Goal: Task Accomplishment & Management: Manage account settings

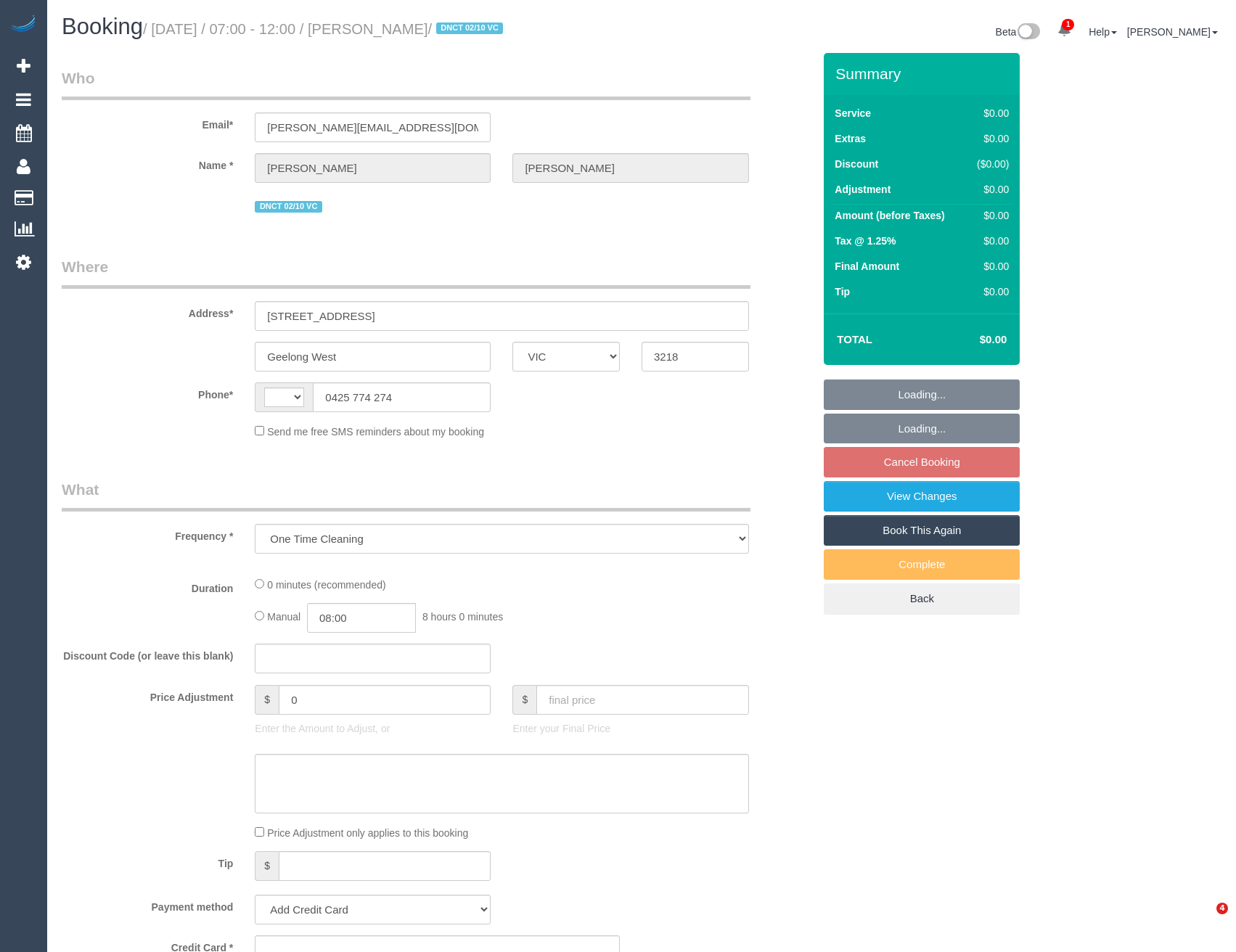
select select "VIC"
select select "string:AU"
select select "string:stripe-pm_1SBq7G2GScqysDRVu3NOUJl8"
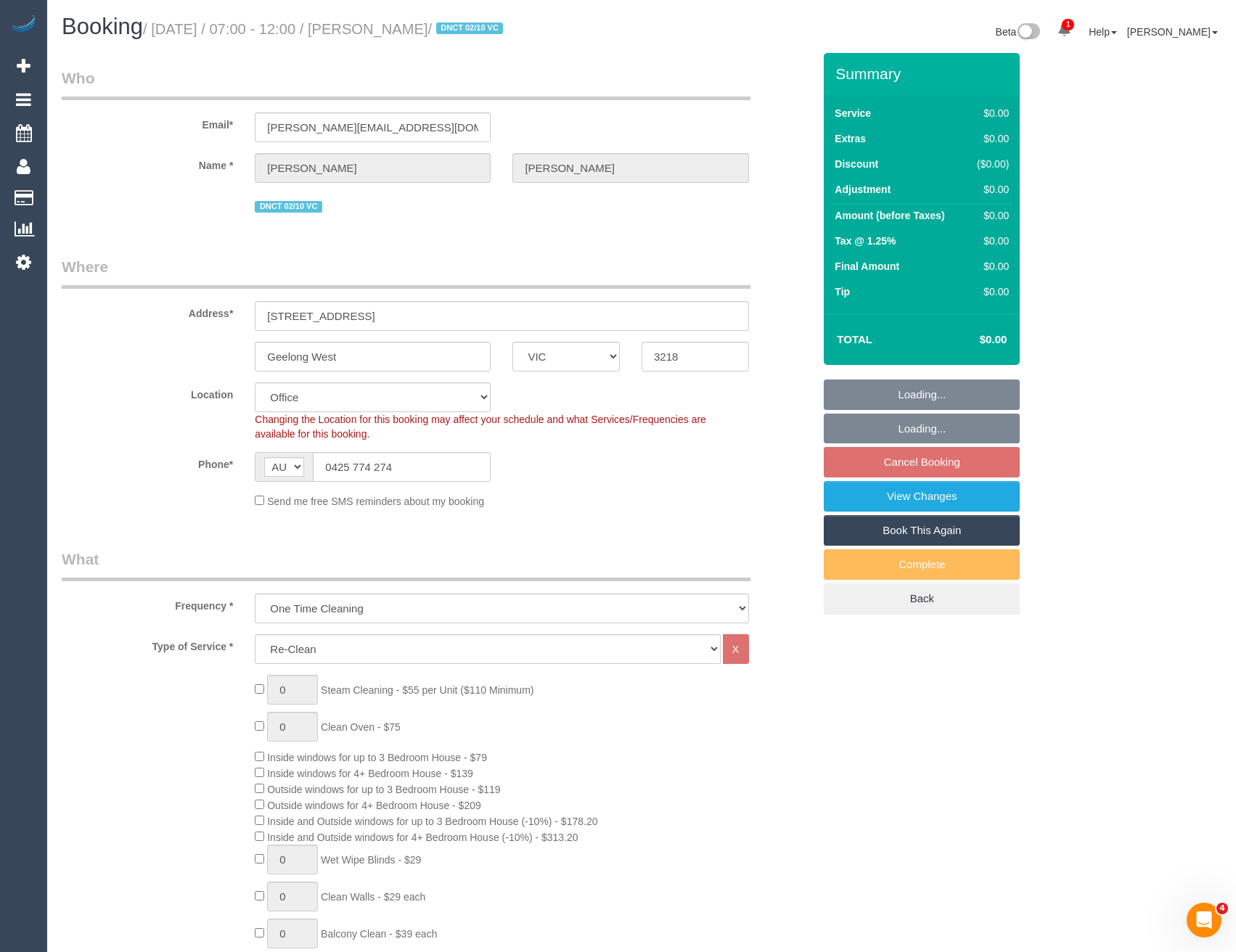
select select "number:28"
select select "number:15"
select select "number:19"
select select "object:821"
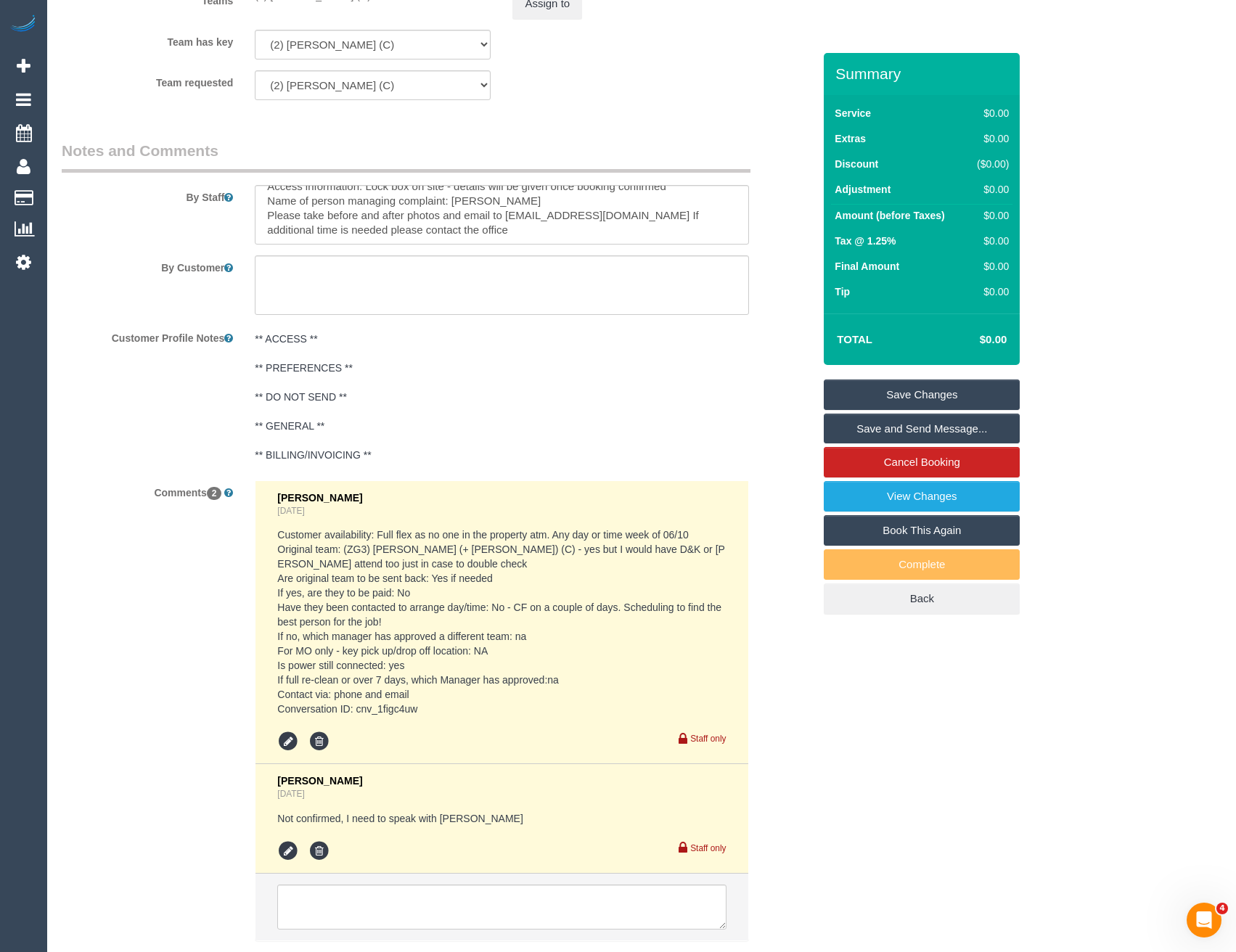
scroll to position [2275, 0]
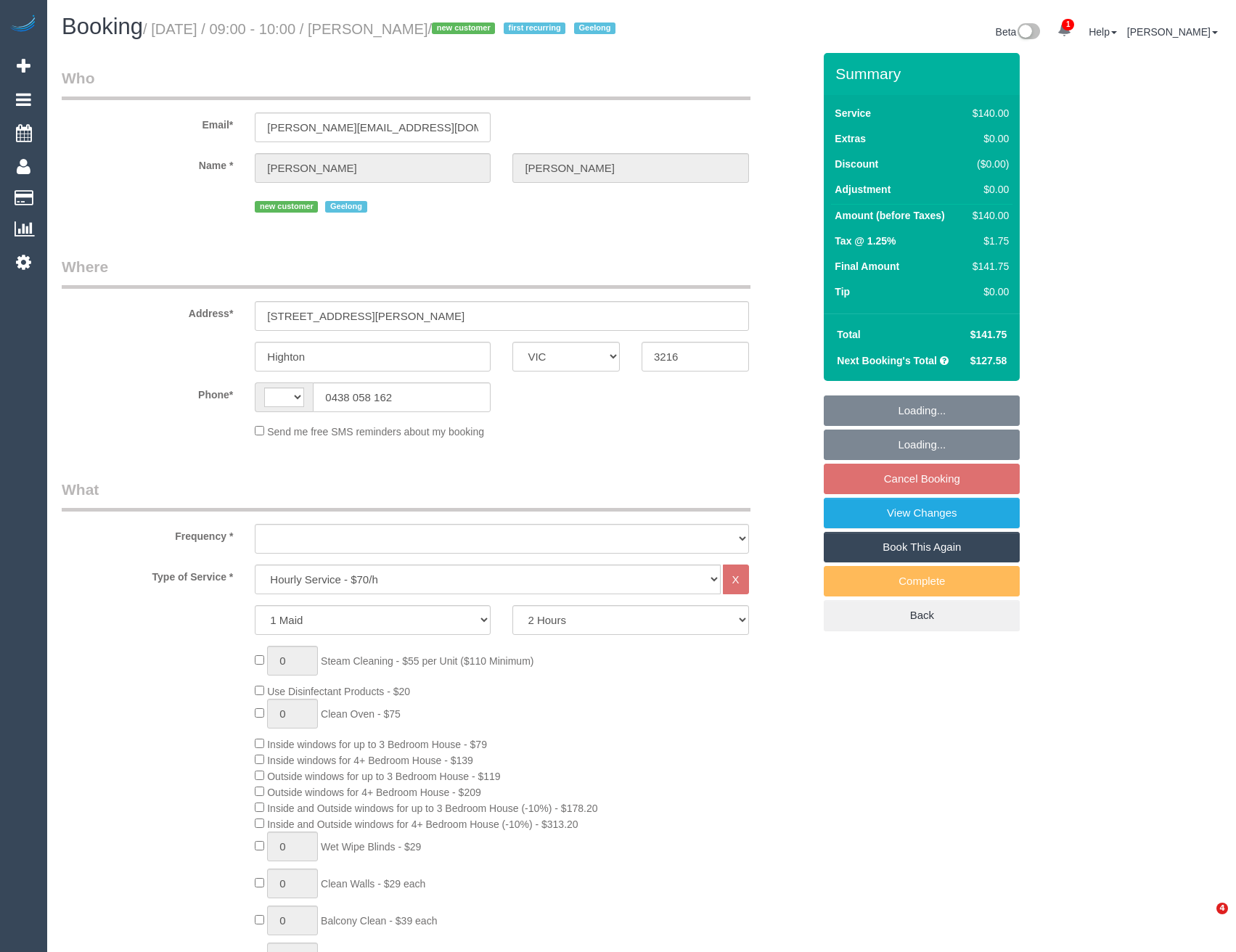
select select "VIC"
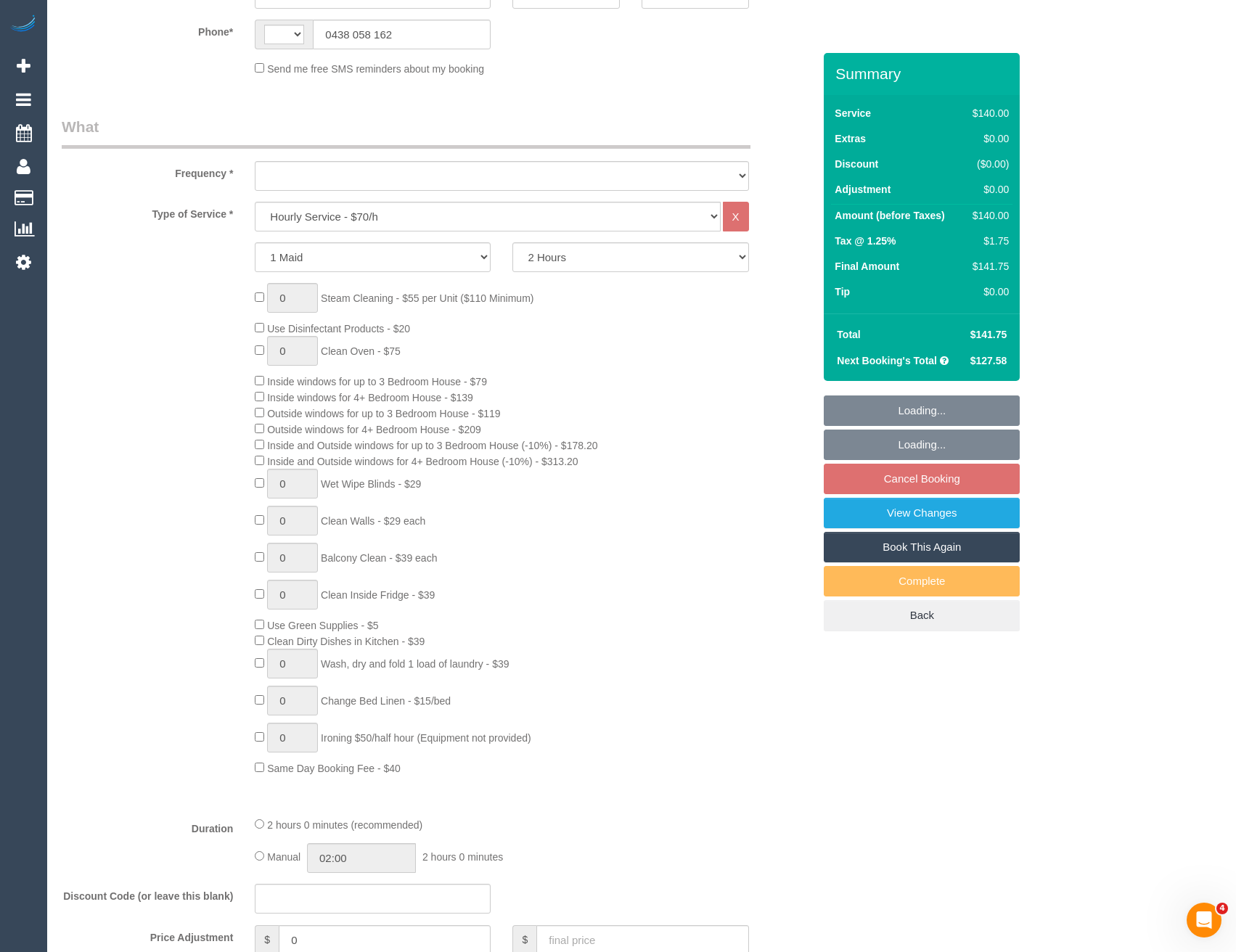
select select "string:AU"
select select "object:770"
select select "string:stripe-pm_1SCUWN2GScqysDRVijzWprL9"
select select "number:28"
select select "number:15"
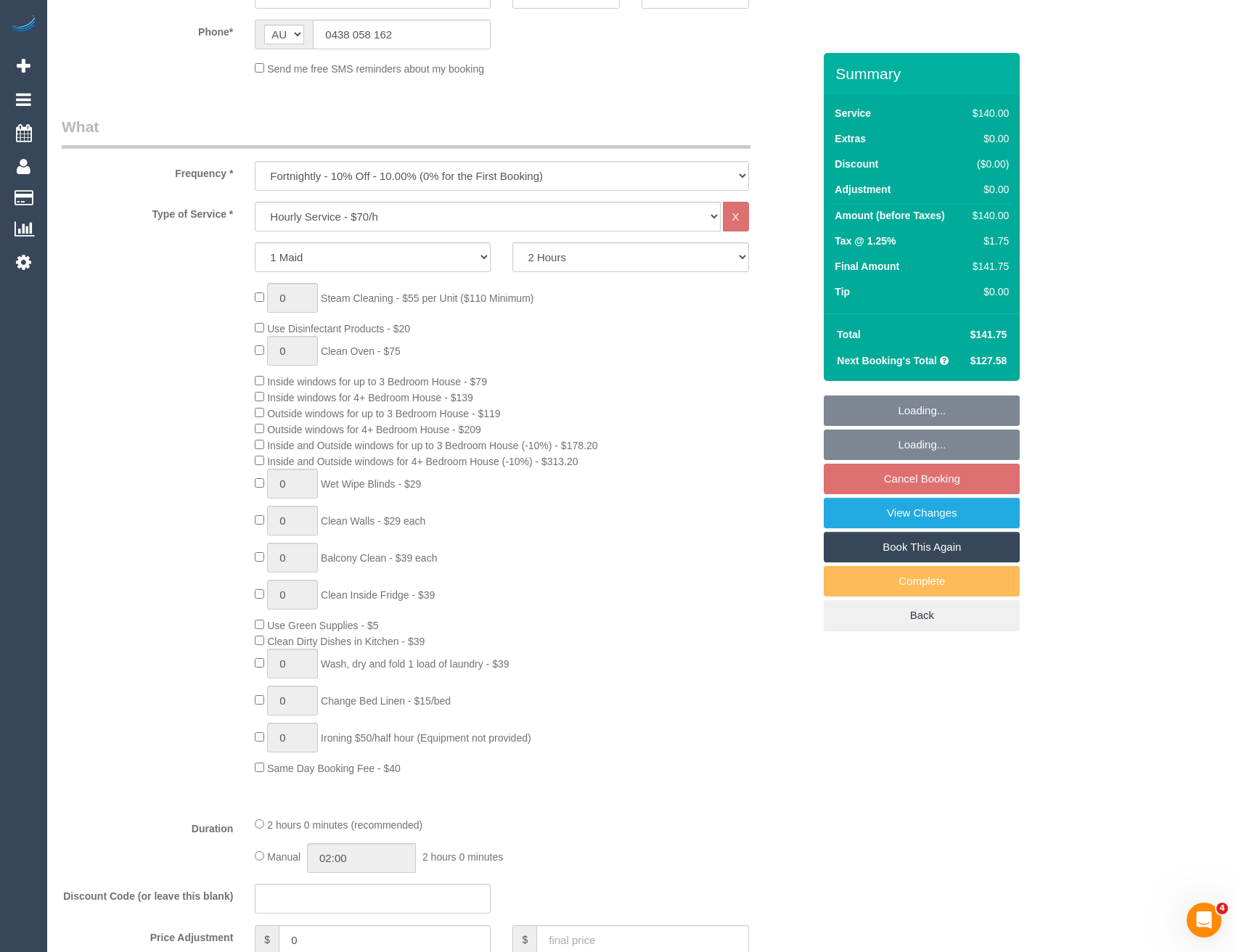
select select "number:19"
select select "number:36"
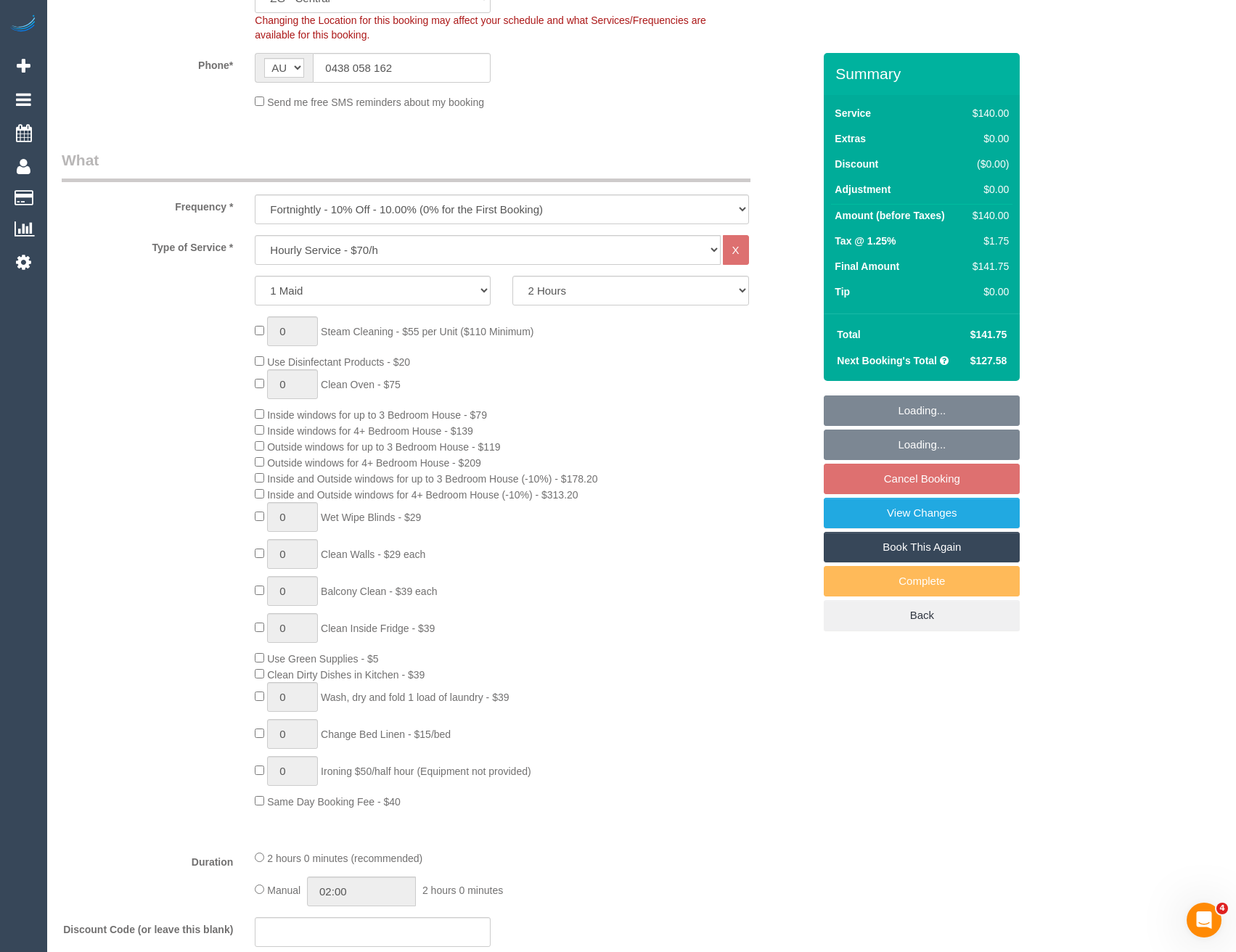
select select "object:1010"
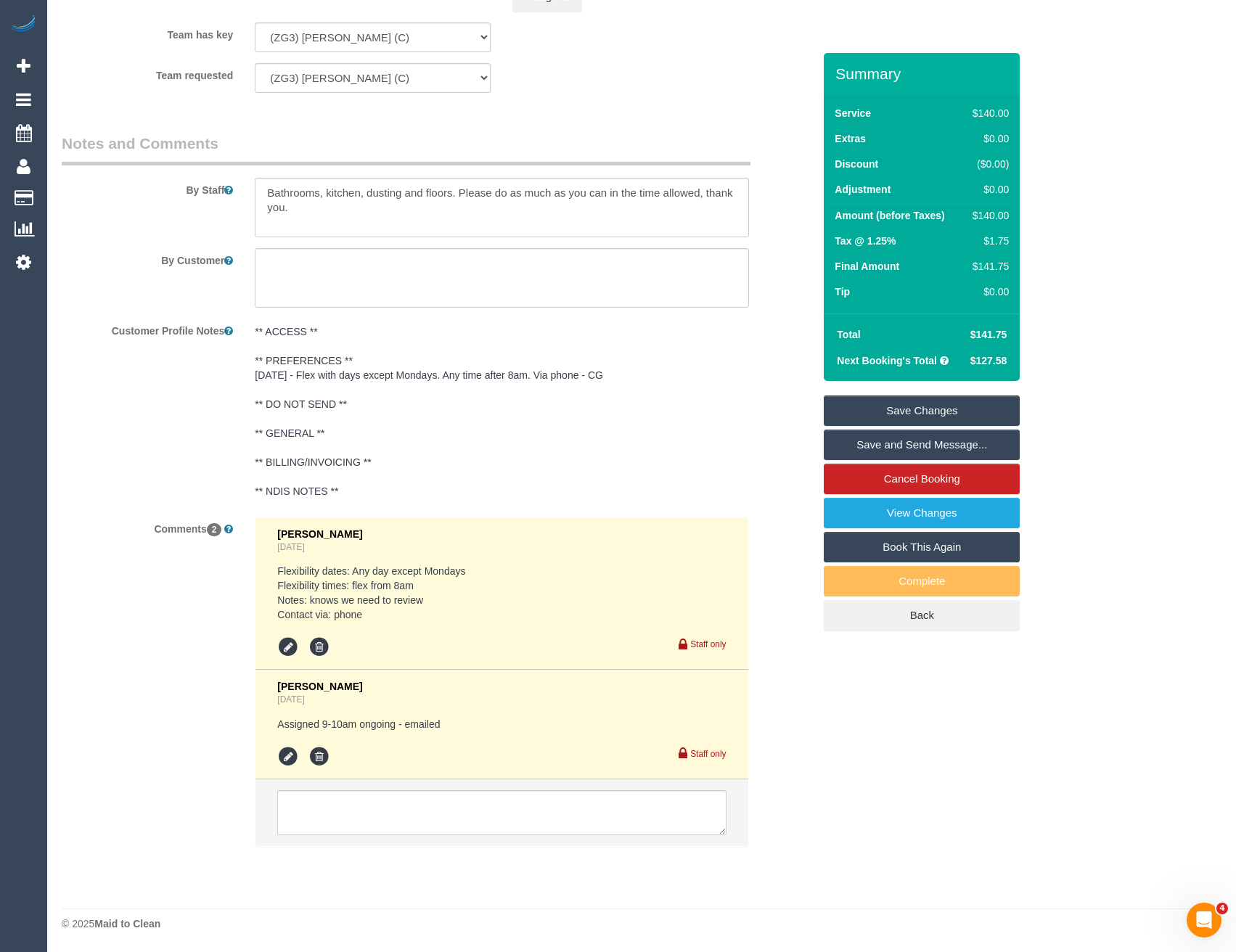
scroll to position [2395, 0]
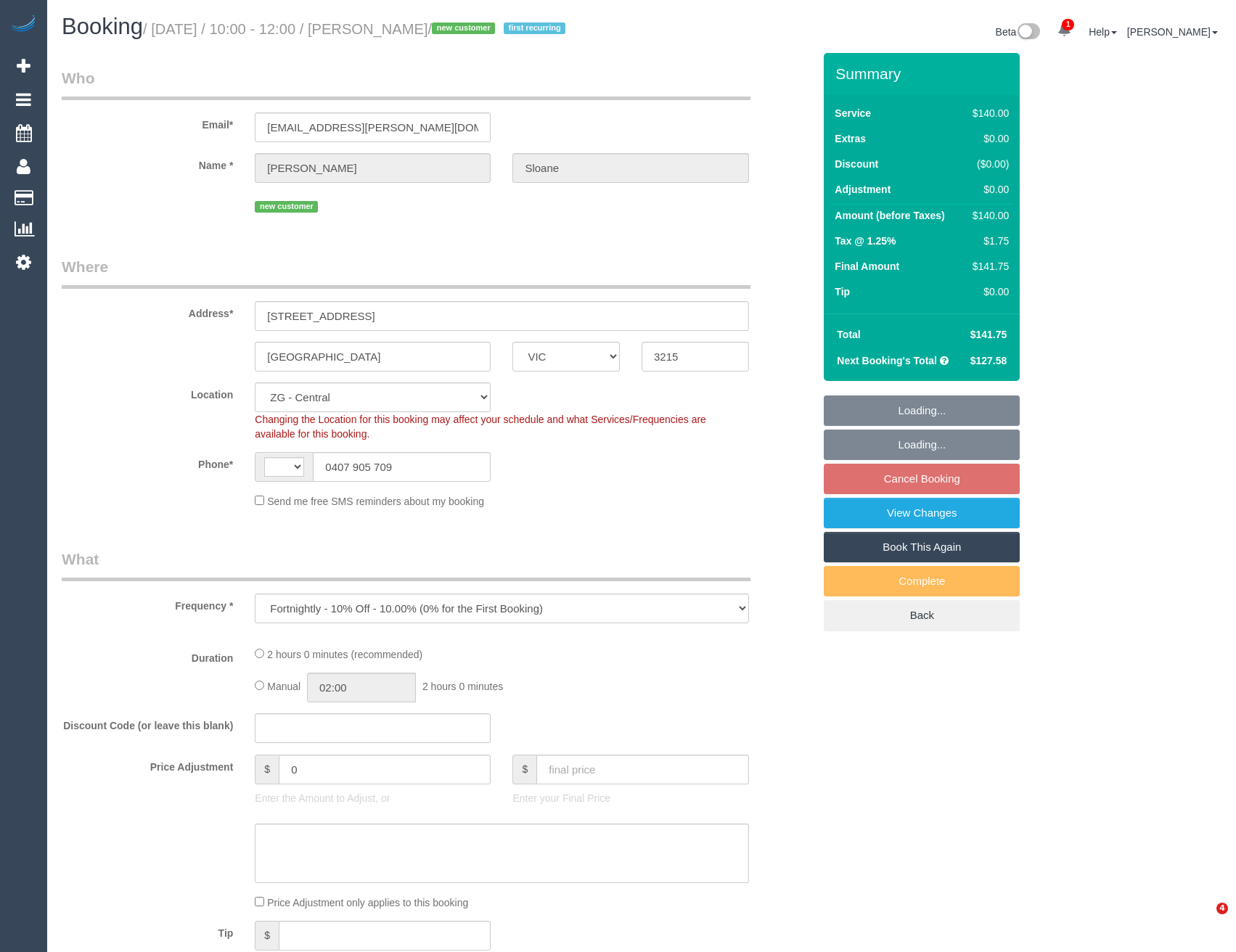
select select "VIC"
select select "string:stripe-pm_1SDxw22GScqysDRVTZC2jmzh"
select select "number:30"
select select "number:14"
select select "number:19"
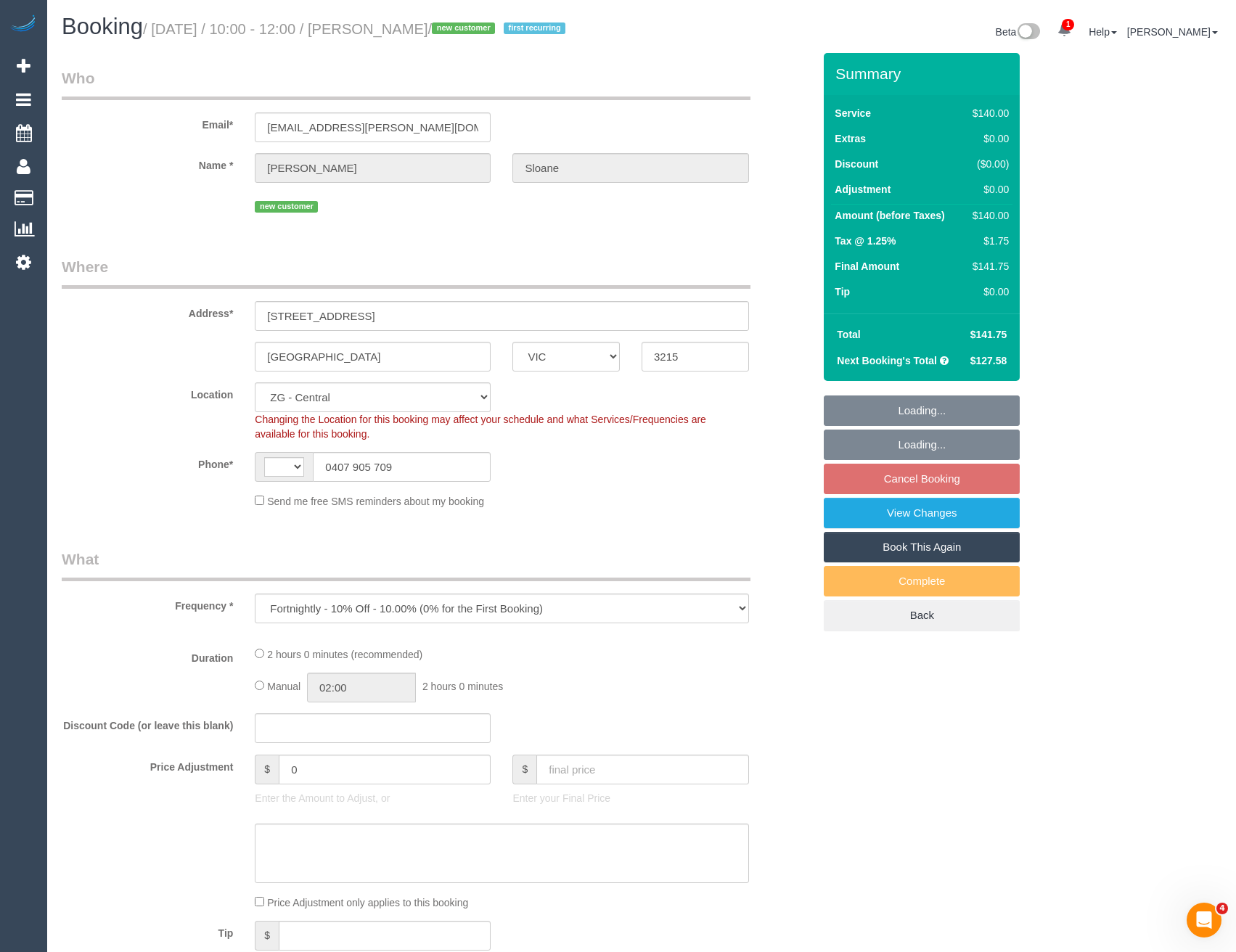
select select "number:22"
select select "number:33"
select select "number:13"
select select "object:698"
select select "string:AU"
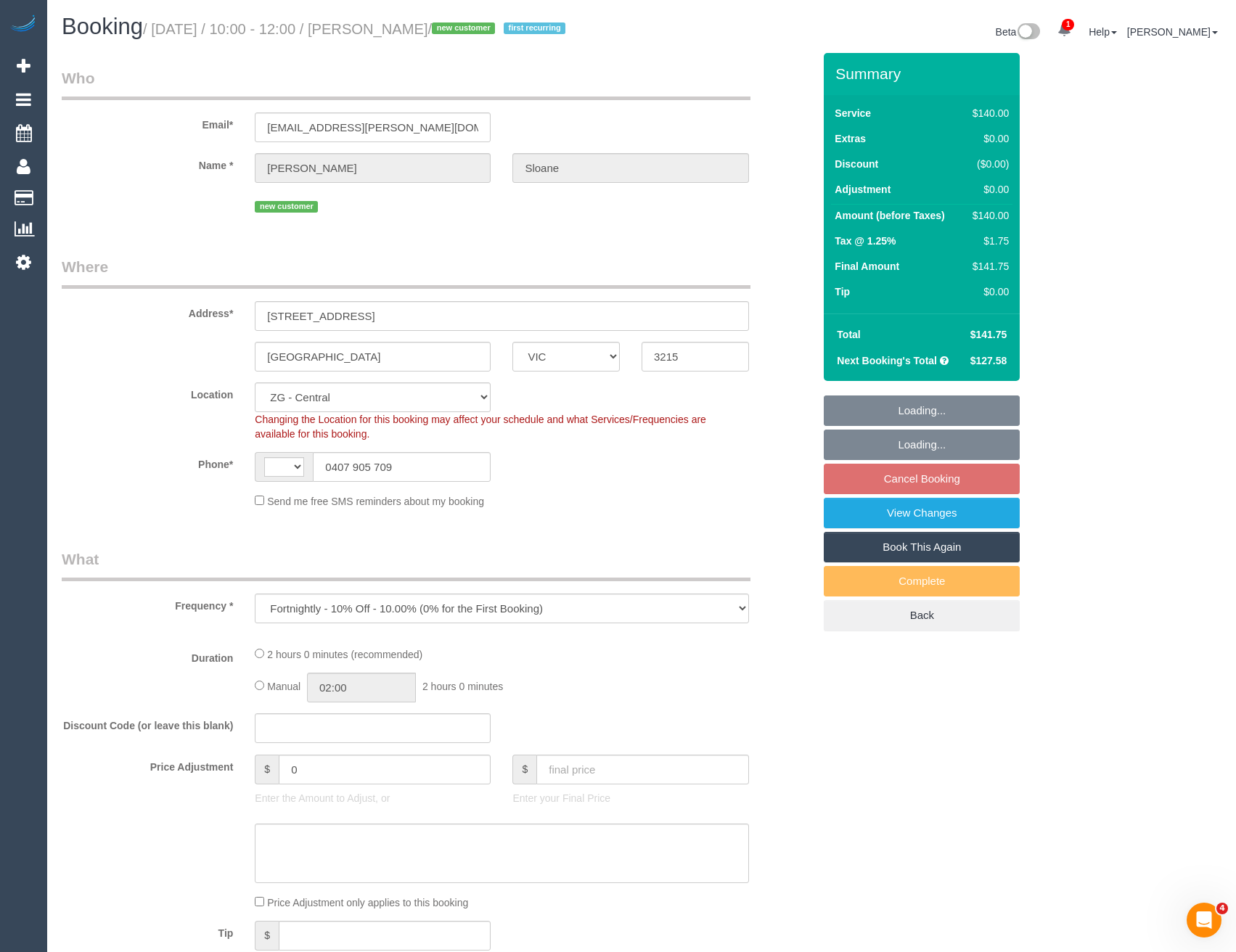
select select "spot4"
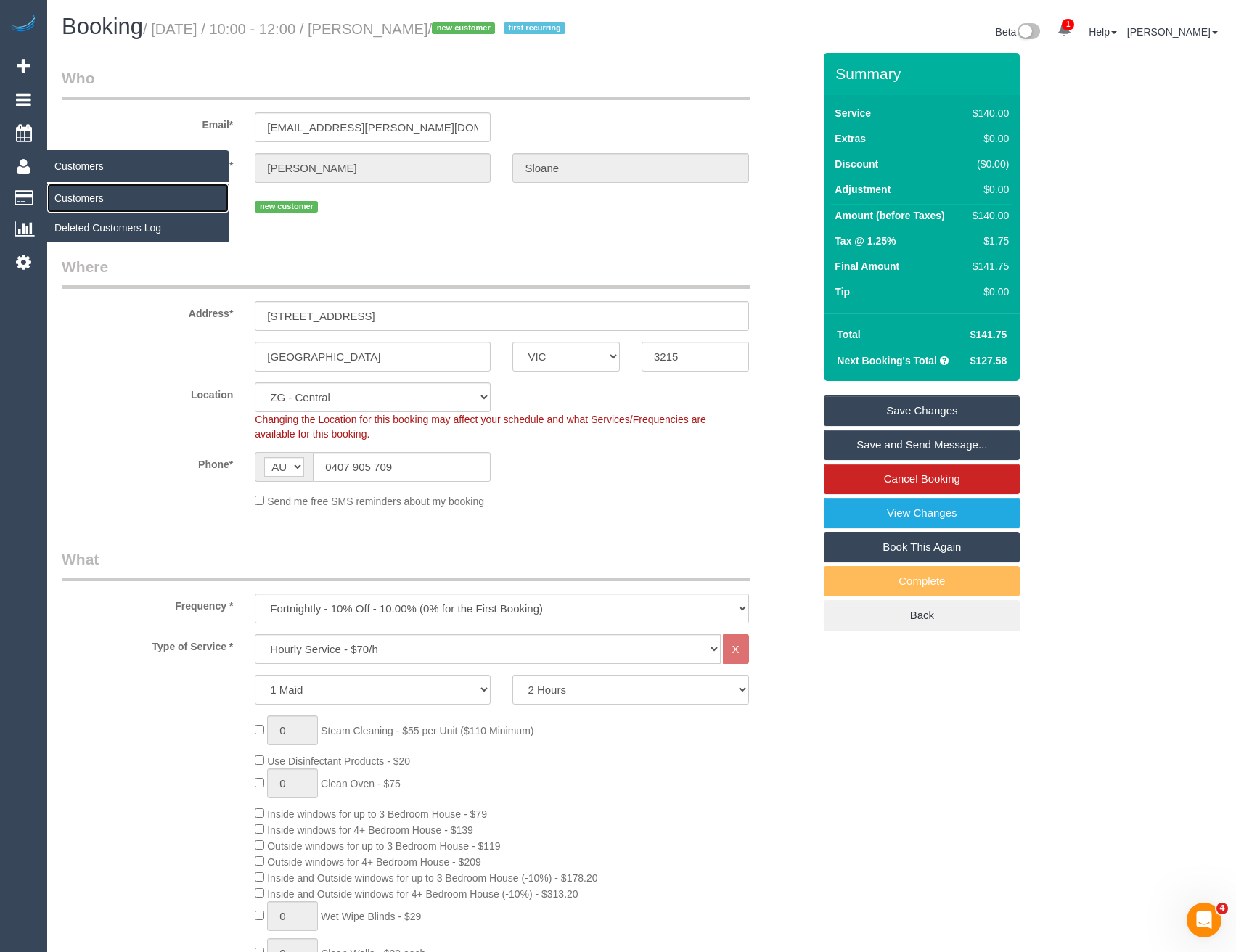
click at [68, 195] on link "Customers" at bounding box center [137, 198] width 181 height 29
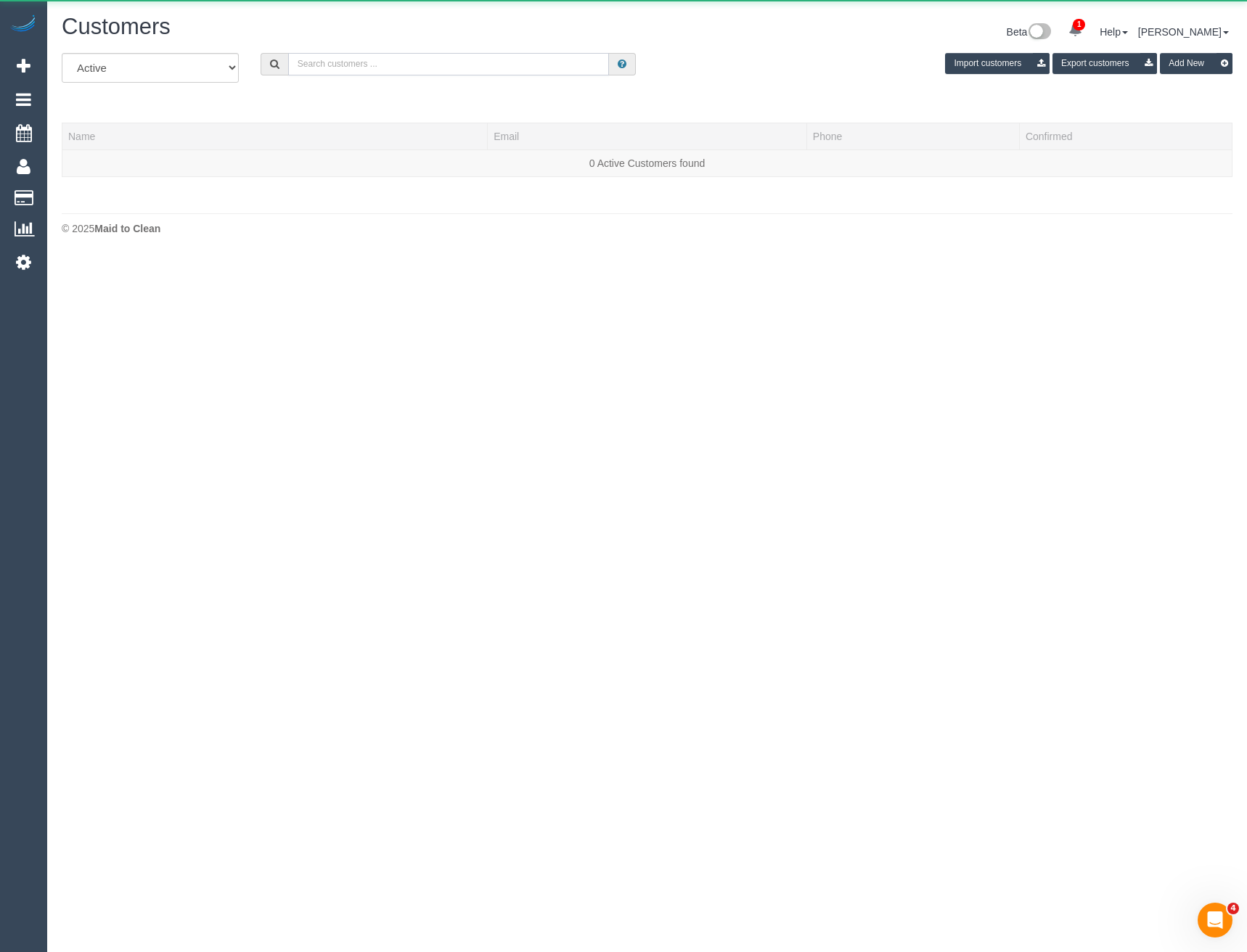
click at [310, 65] on input "text" at bounding box center [449, 64] width 322 height 22
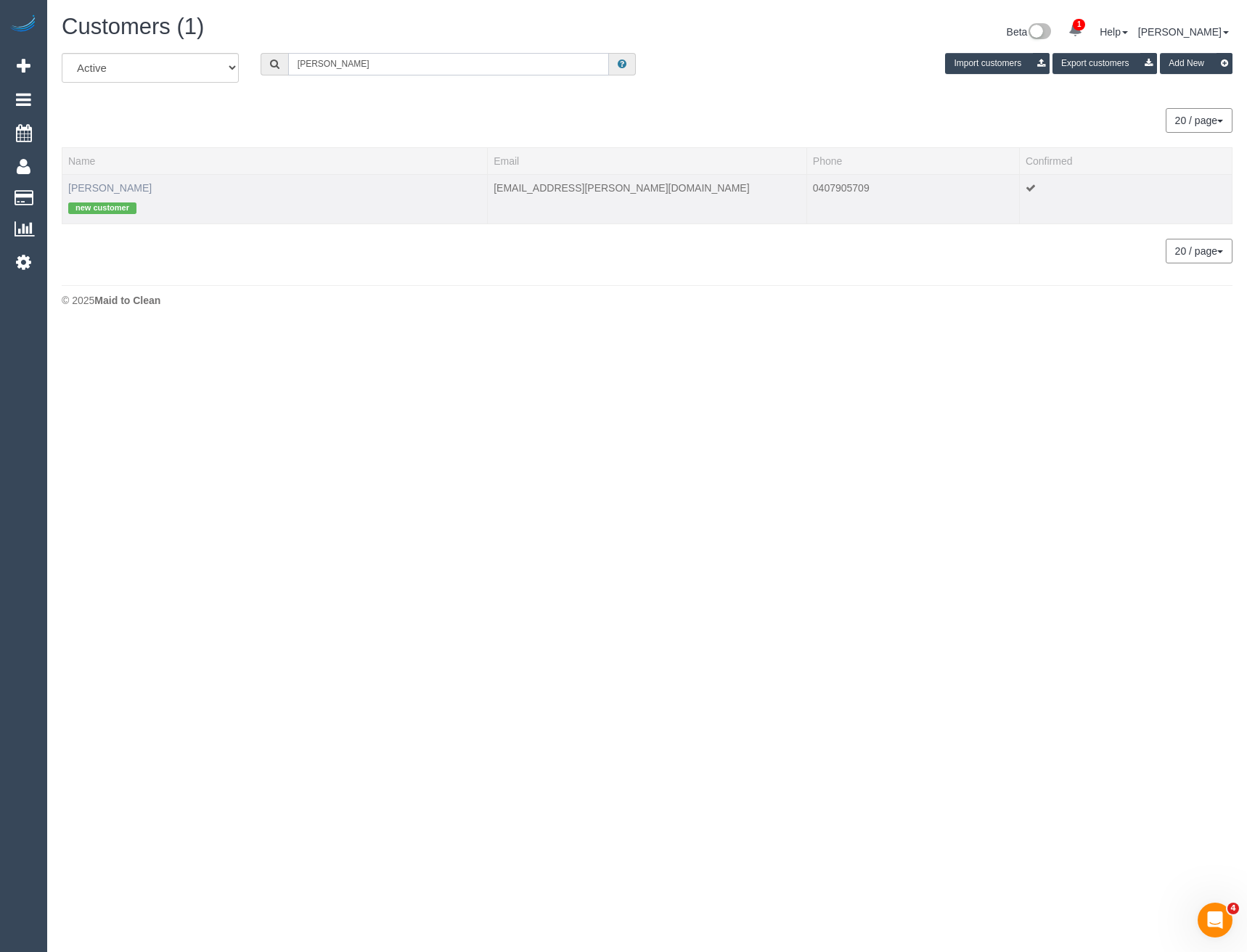
type input "Courtney Sl"
click at [133, 185] on link "Courtney Sloane" at bounding box center [109, 188] width 84 height 12
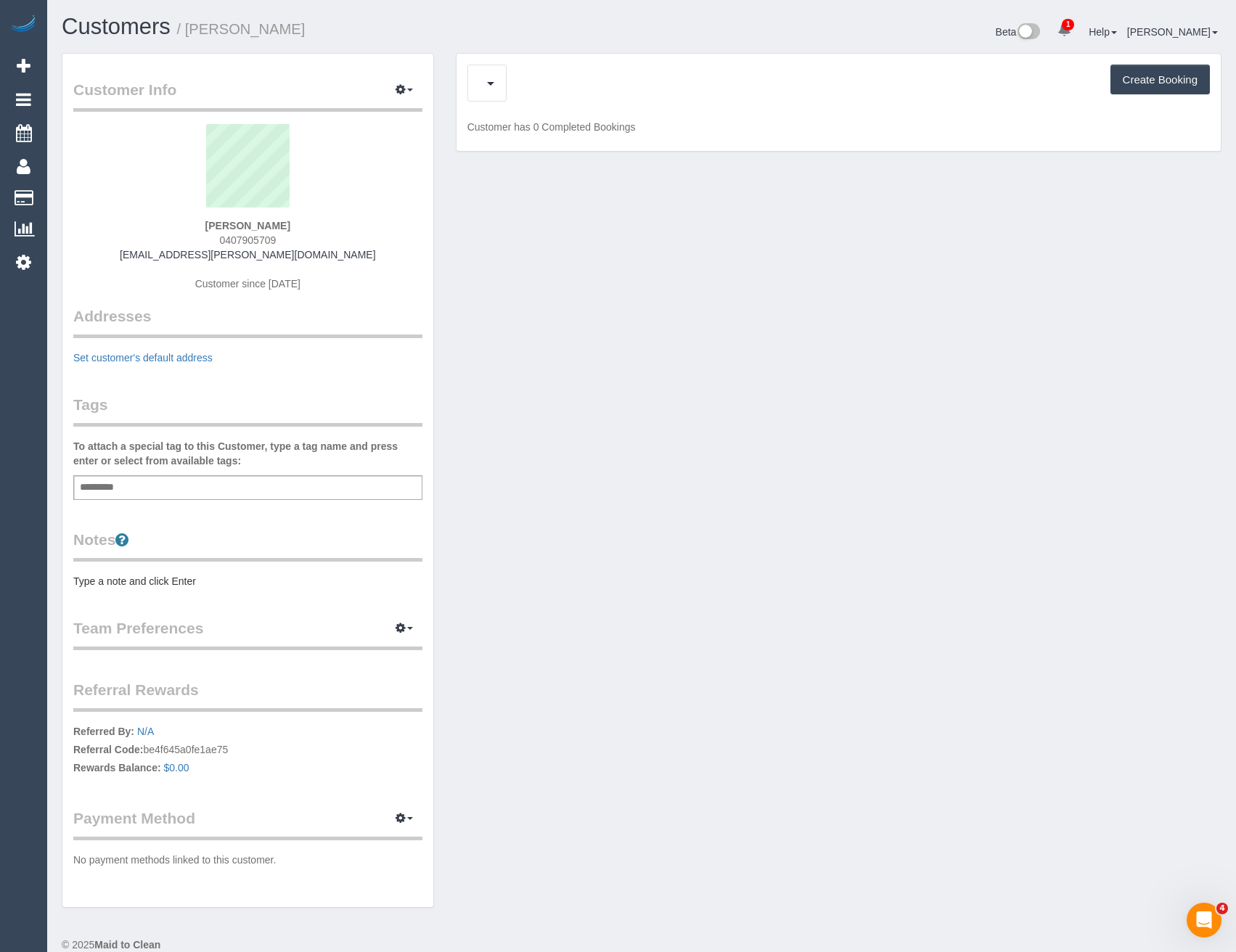
click at [174, 492] on div "Add a tag" at bounding box center [248, 487] width 349 height 25
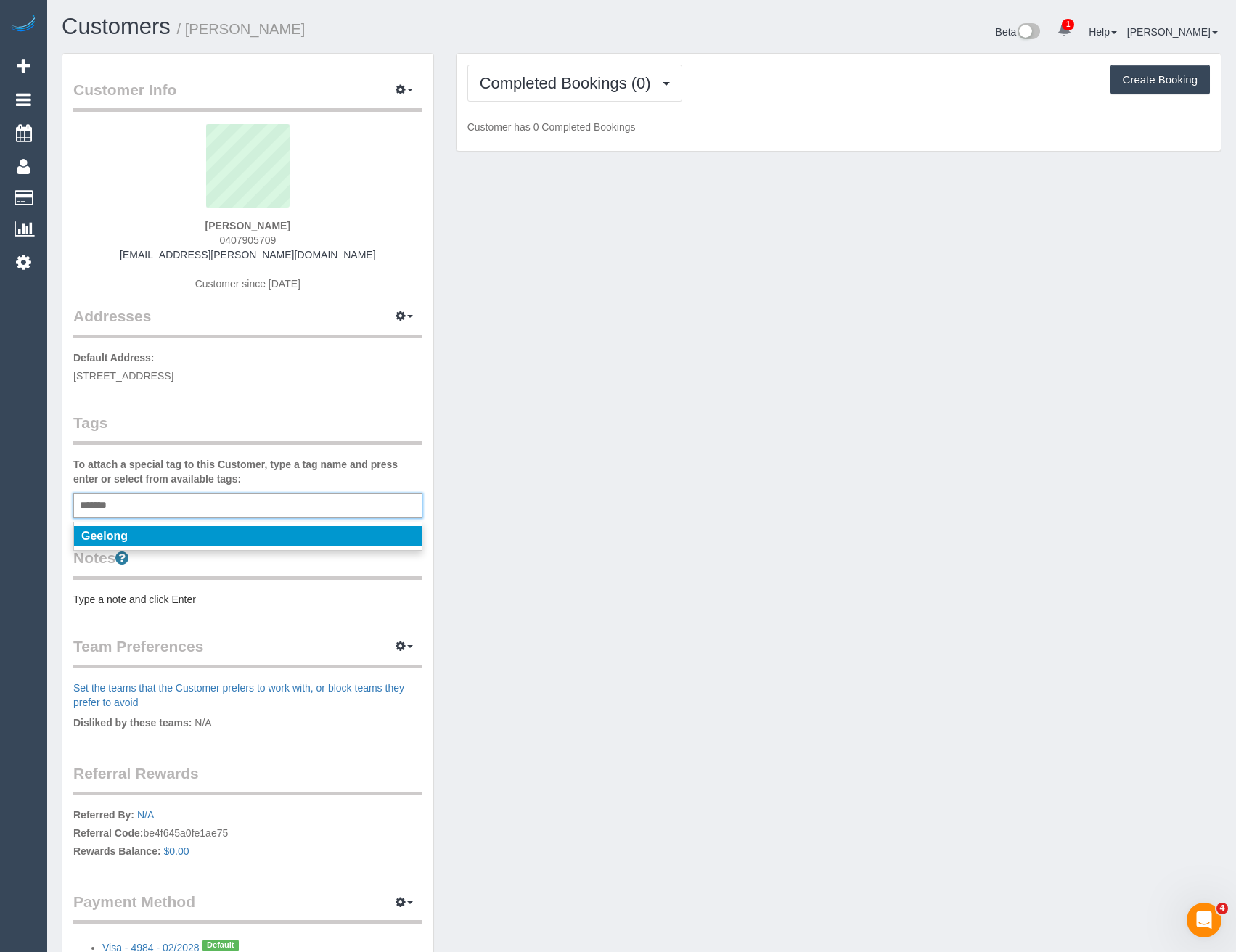
type input "*******"
click at [213, 535] on li "Geelong" at bounding box center [248, 536] width 347 height 20
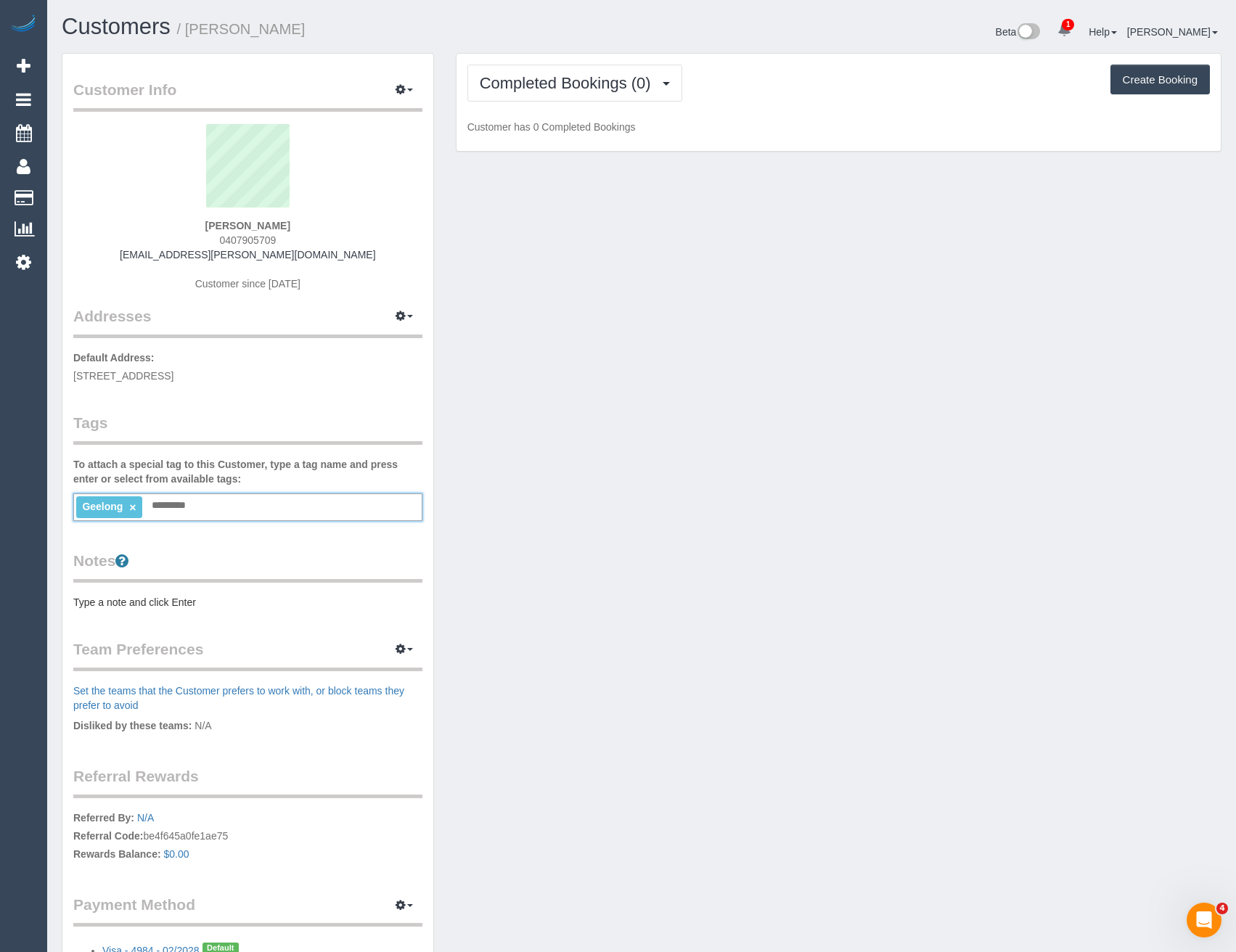
click at [192, 454] on div "Tags To attach a special tag to this Customer, type a tag name and press enter …" at bounding box center [248, 466] width 349 height 109
click at [195, 419] on legend "Tags" at bounding box center [248, 428] width 349 height 33
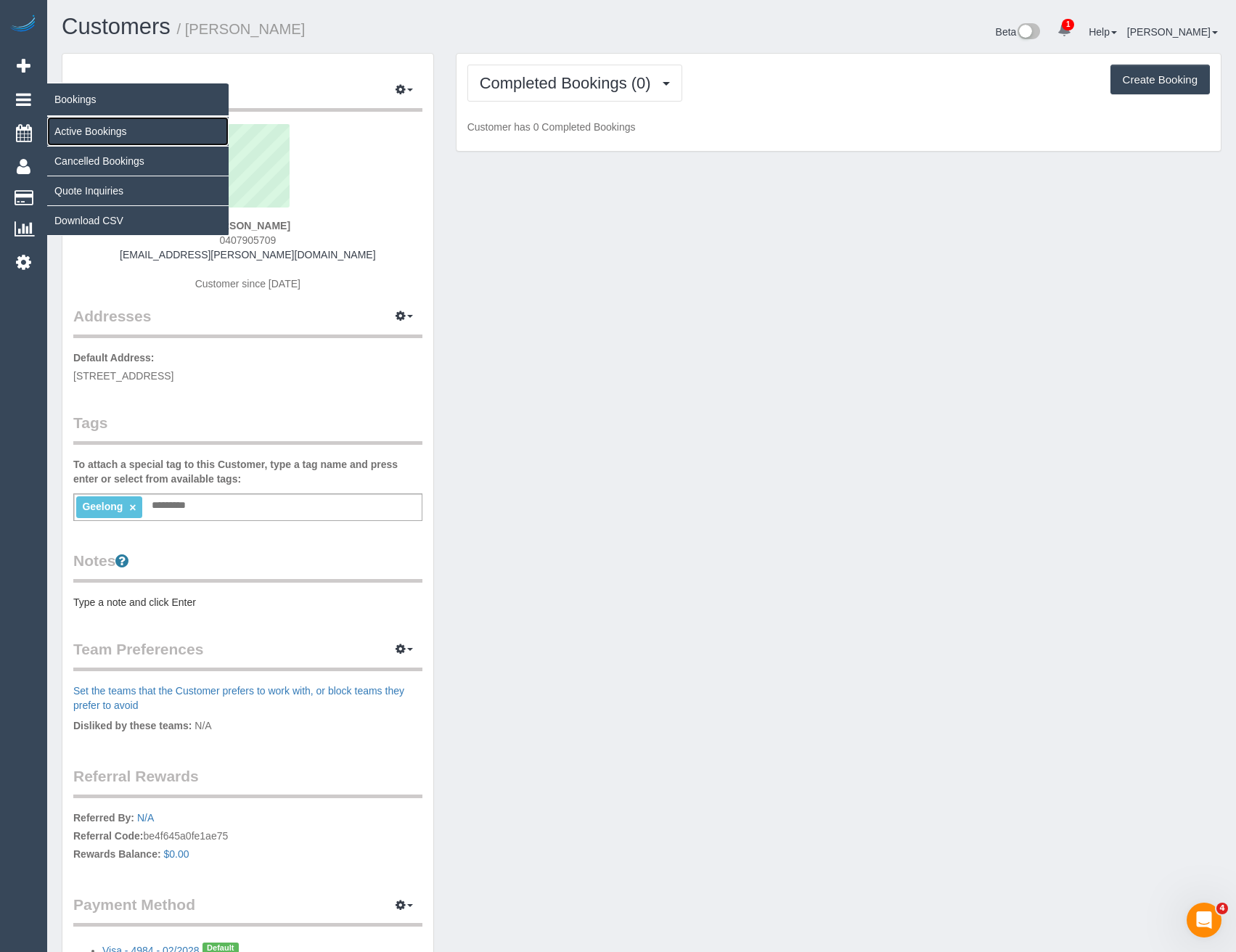
click at [76, 129] on link "Active Bookings" at bounding box center [137, 131] width 181 height 29
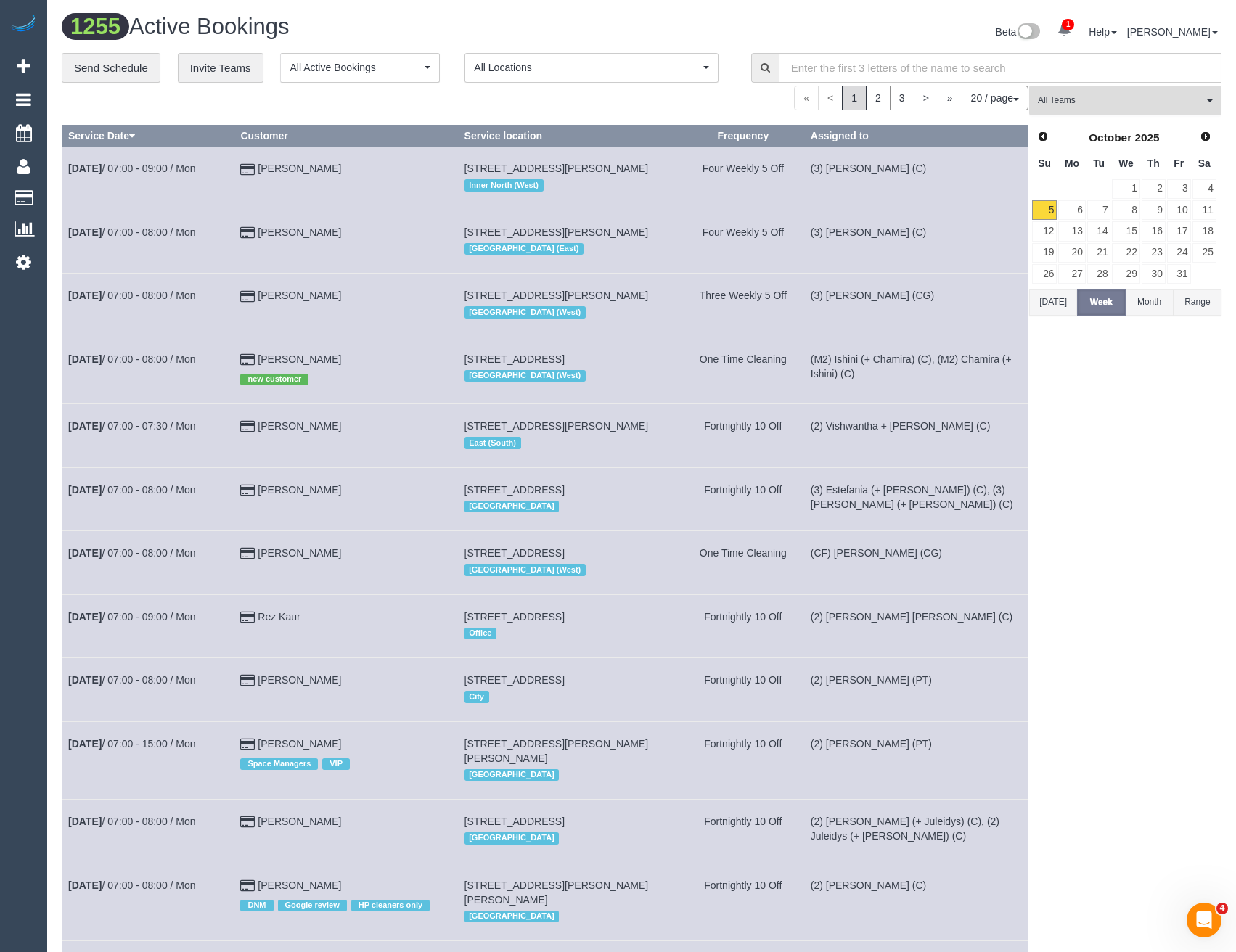
click at [1068, 93] on button "All Teams" at bounding box center [1125, 100] width 192 height 30
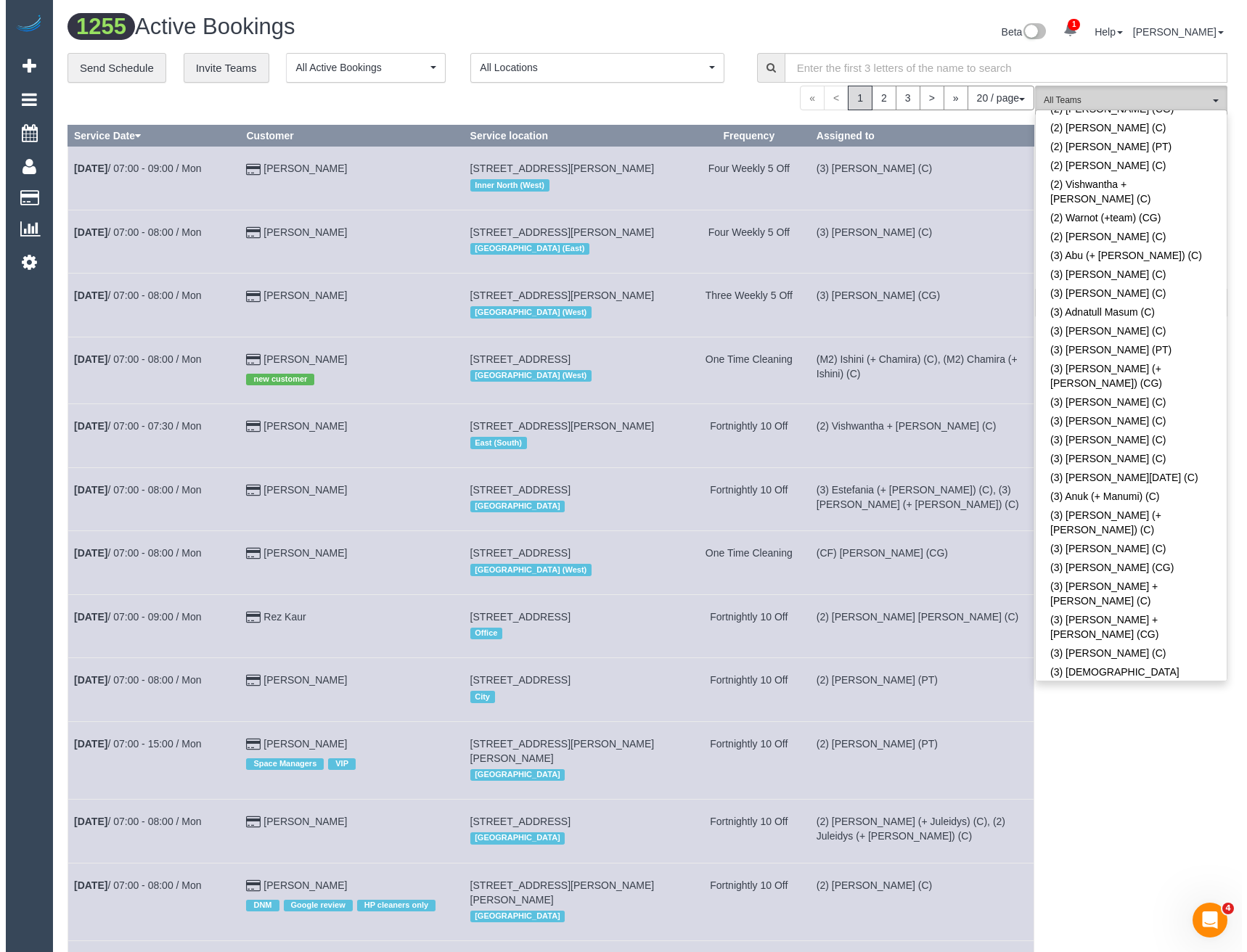
scroll to position [1742, 0]
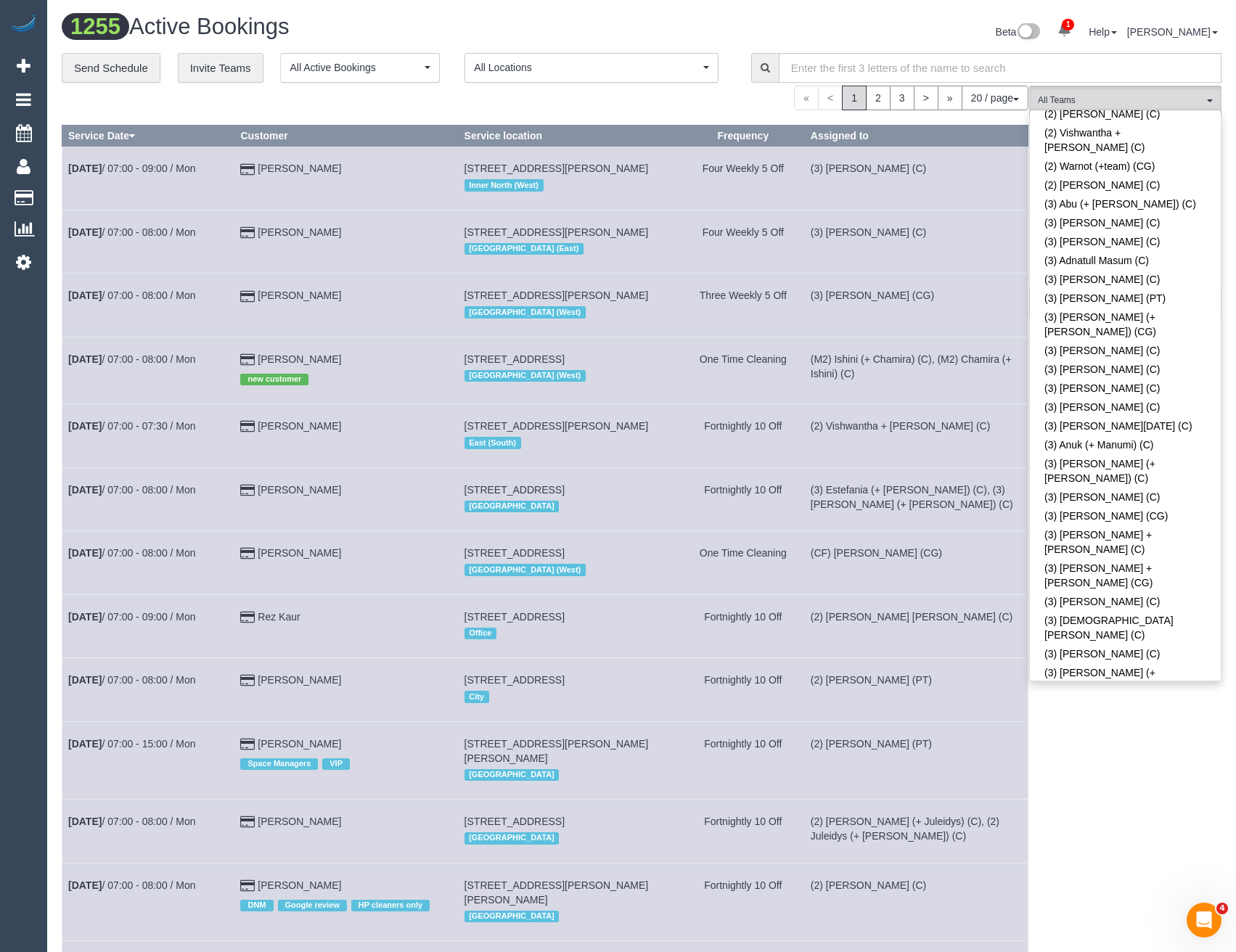
click at [1094, 696] on link "(3) Damian Maynes (C)" at bounding box center [1125, 706] width 191 height 19
click at [1119, 760] on div "(3) Damian Maynes (C) All Teams Remove Team Filters (0) Account - Tech (0) Offi…" at bounding box center [1125, 811] width 192 height 1450
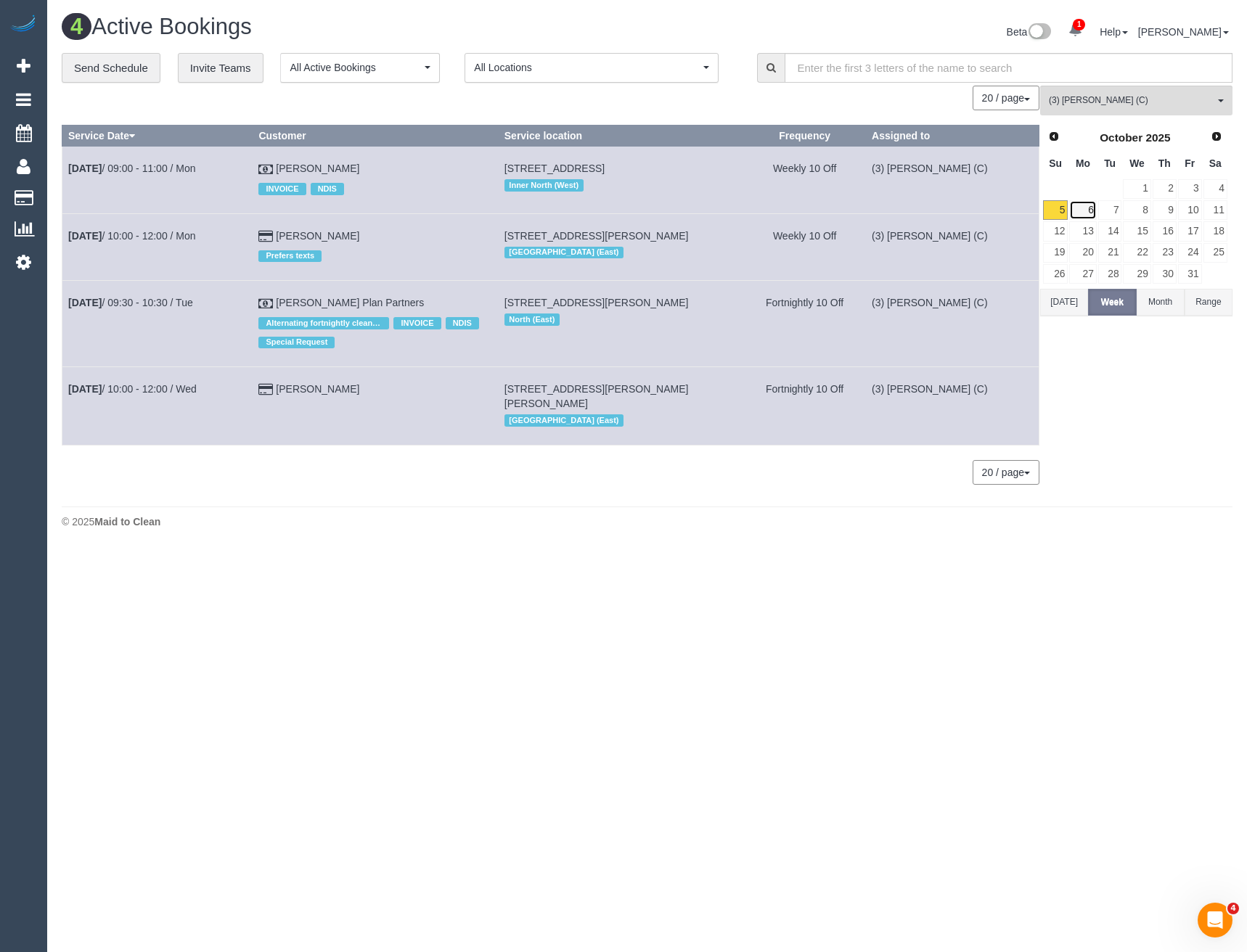
click at [1079, 208] on link "6" at bounding box center [1083, 210] width 27 height 20
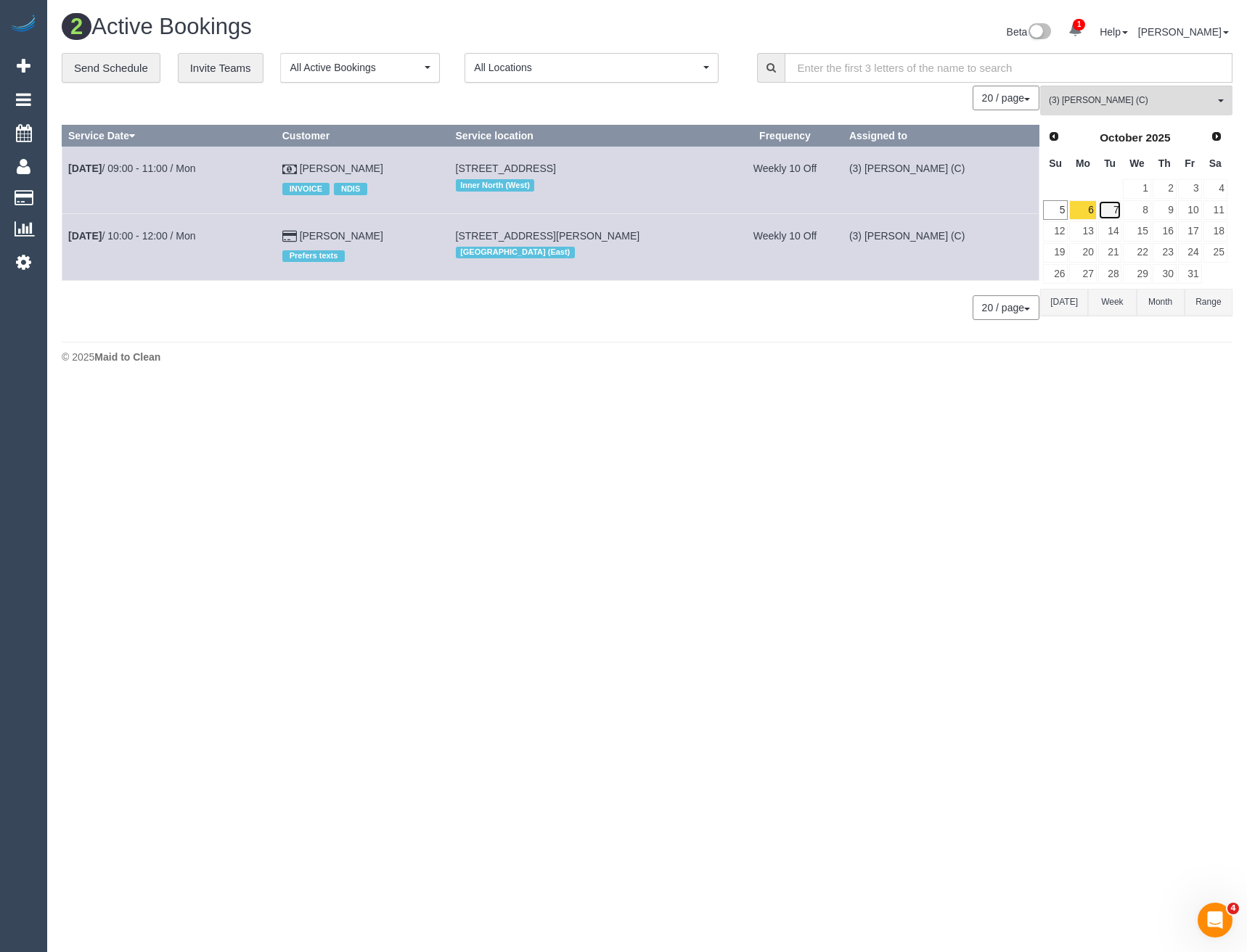
click at [1109, 205] on link "7" at bounding box center [1110, 210] width 24 height 20
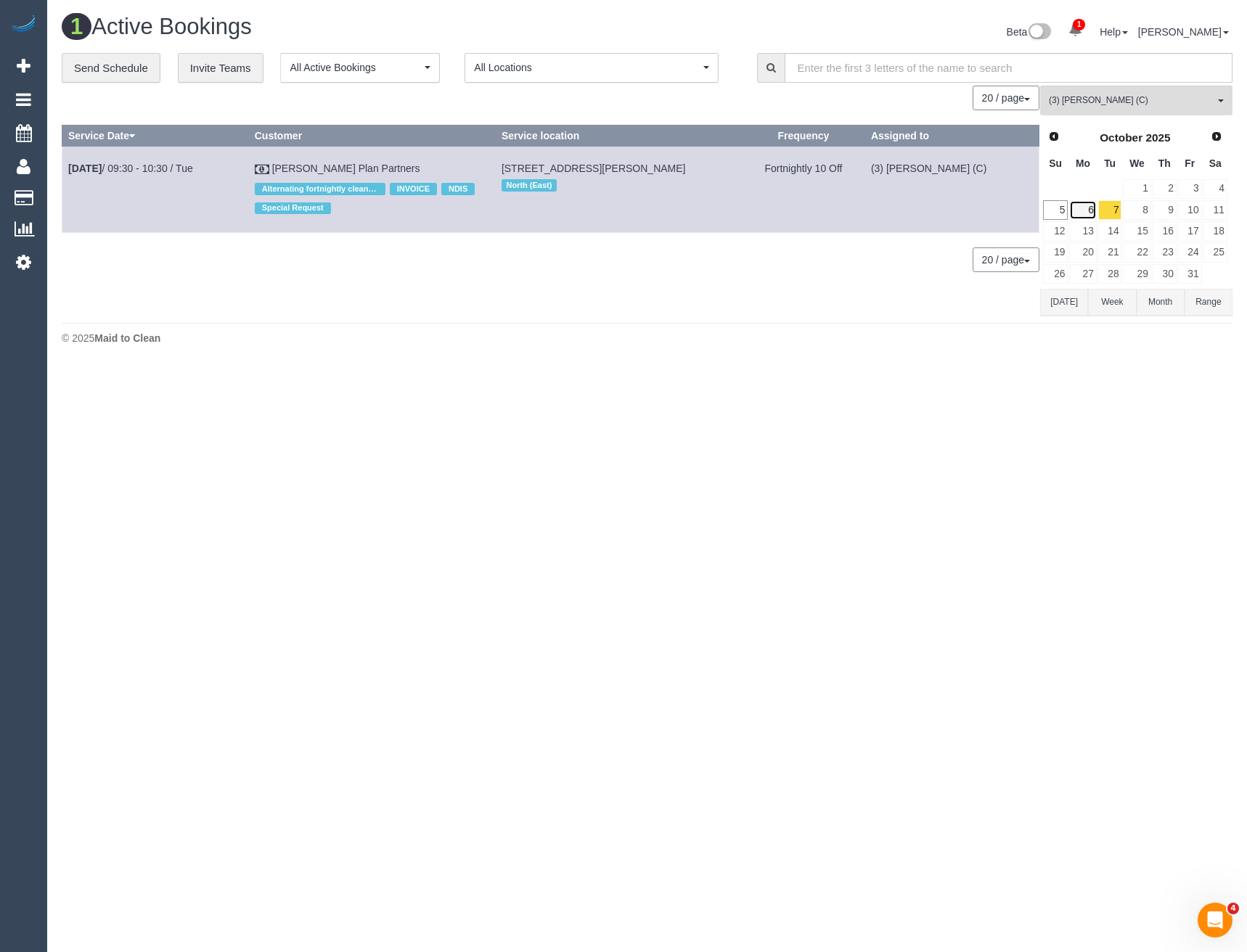
click at [1089, 209] on link "6" at bounding box center [1083, 210] width 27 height 20
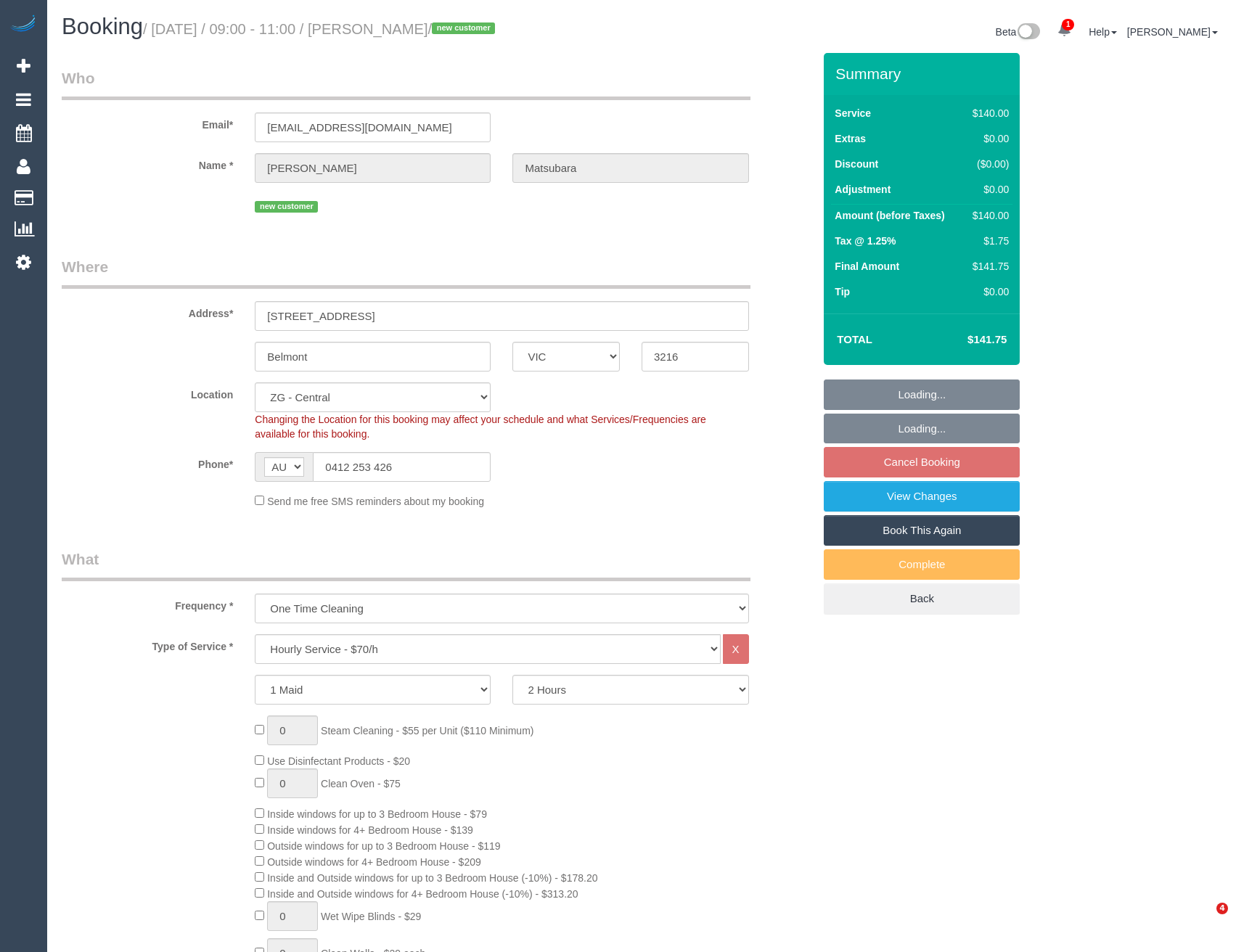
select select "VIC"
select select "number:27"
select select "number:14"
select select "number:19"
select select "number:22"
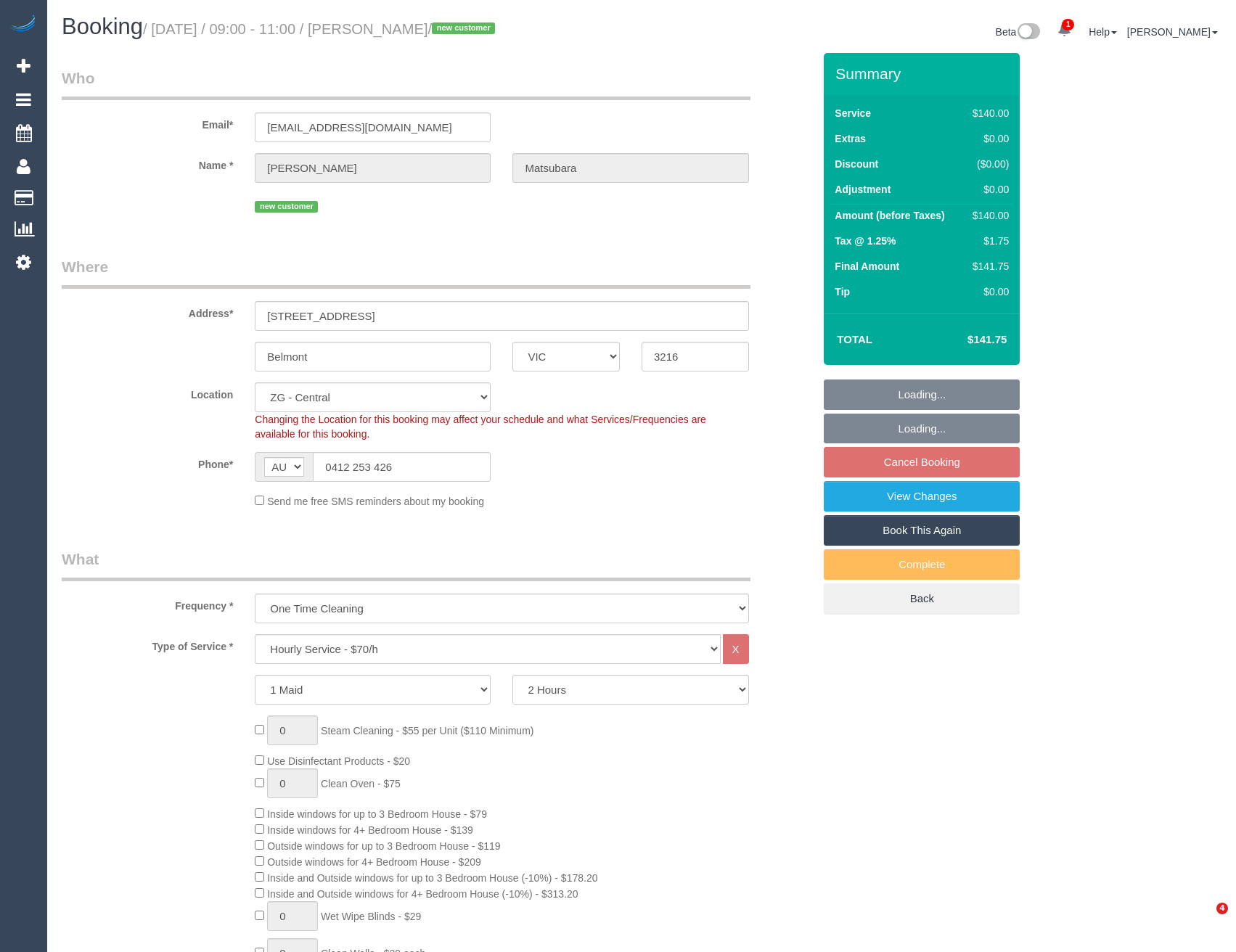
select select "number:26"
select select "object:962"
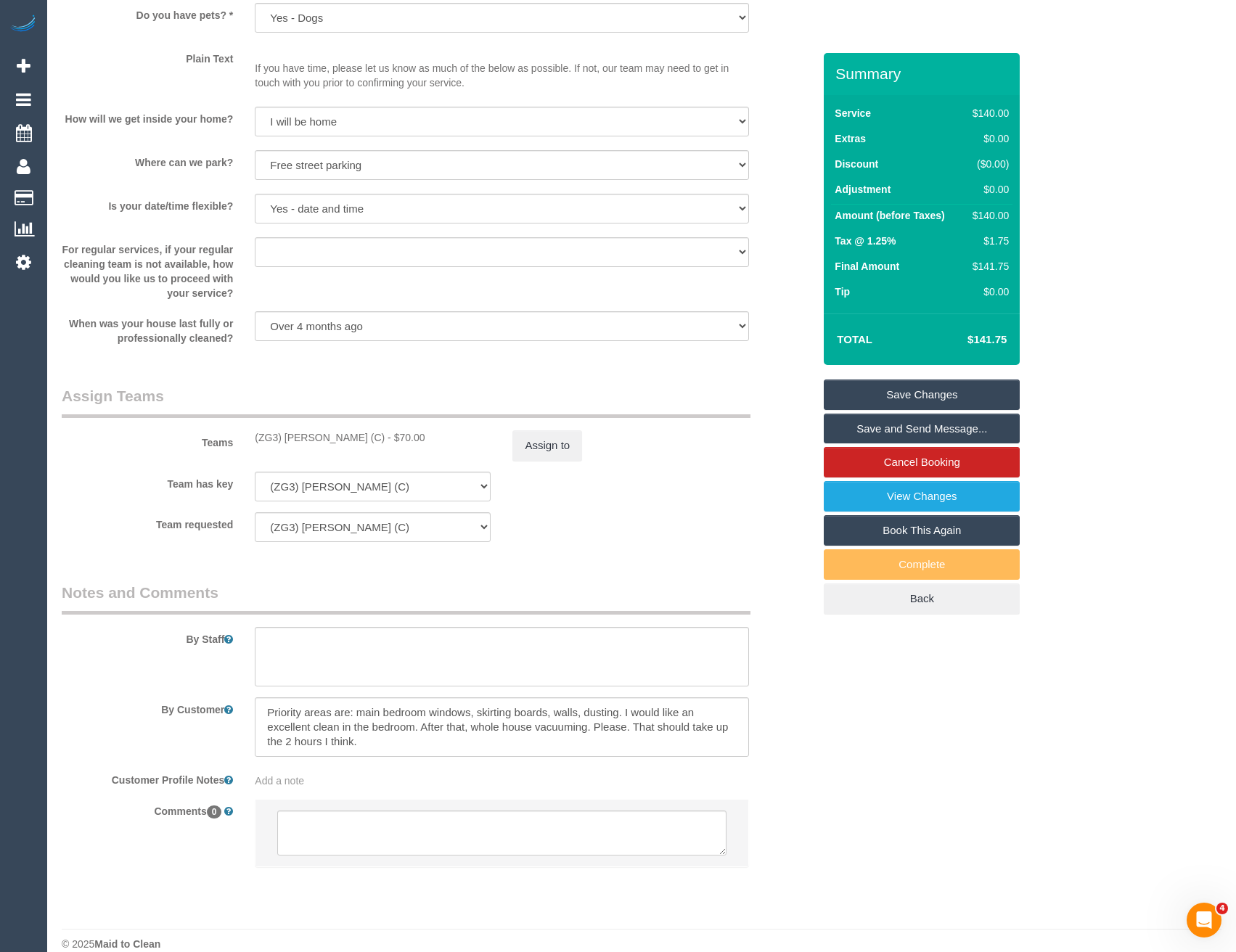
scroll to position [1959, 0]
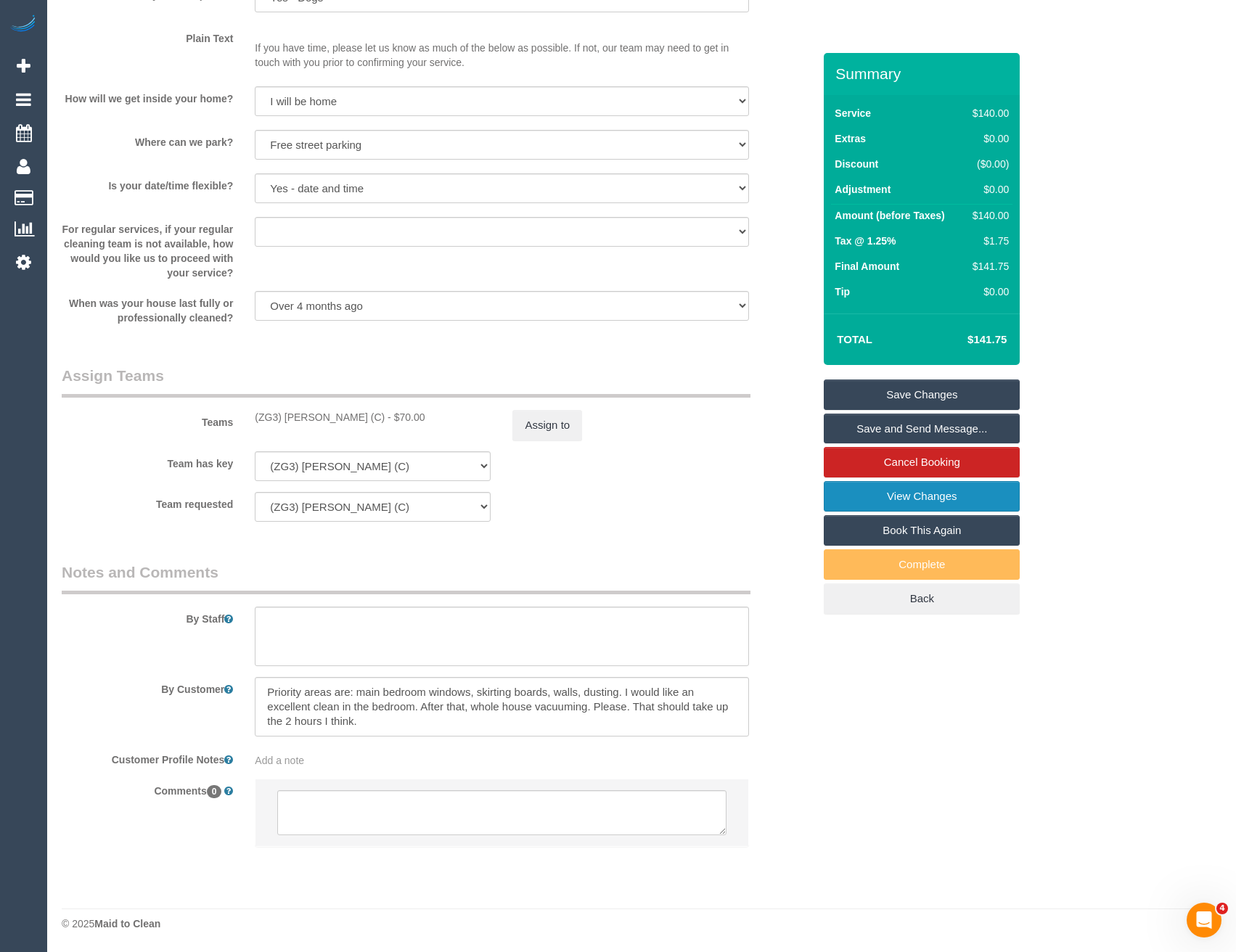
click at [908, 499] on link "View Changes" at bounding box center [921, 497] width 196 height 30
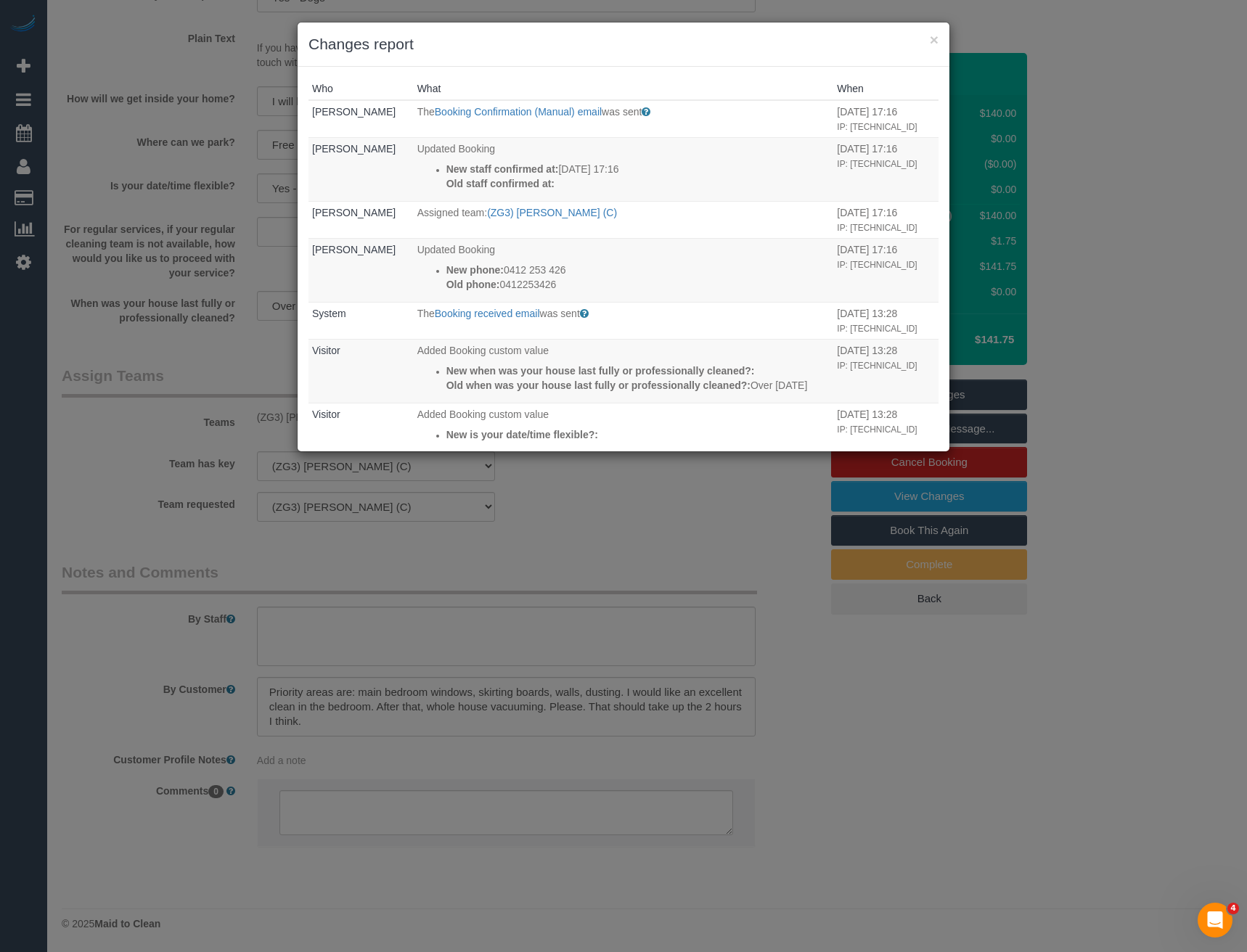
click at [618, 558] on div "× Changes report Who What When Laura Butera The Booking Confirmation (Manual) e…" at bounding box center [623, 476] width 1247 height 952
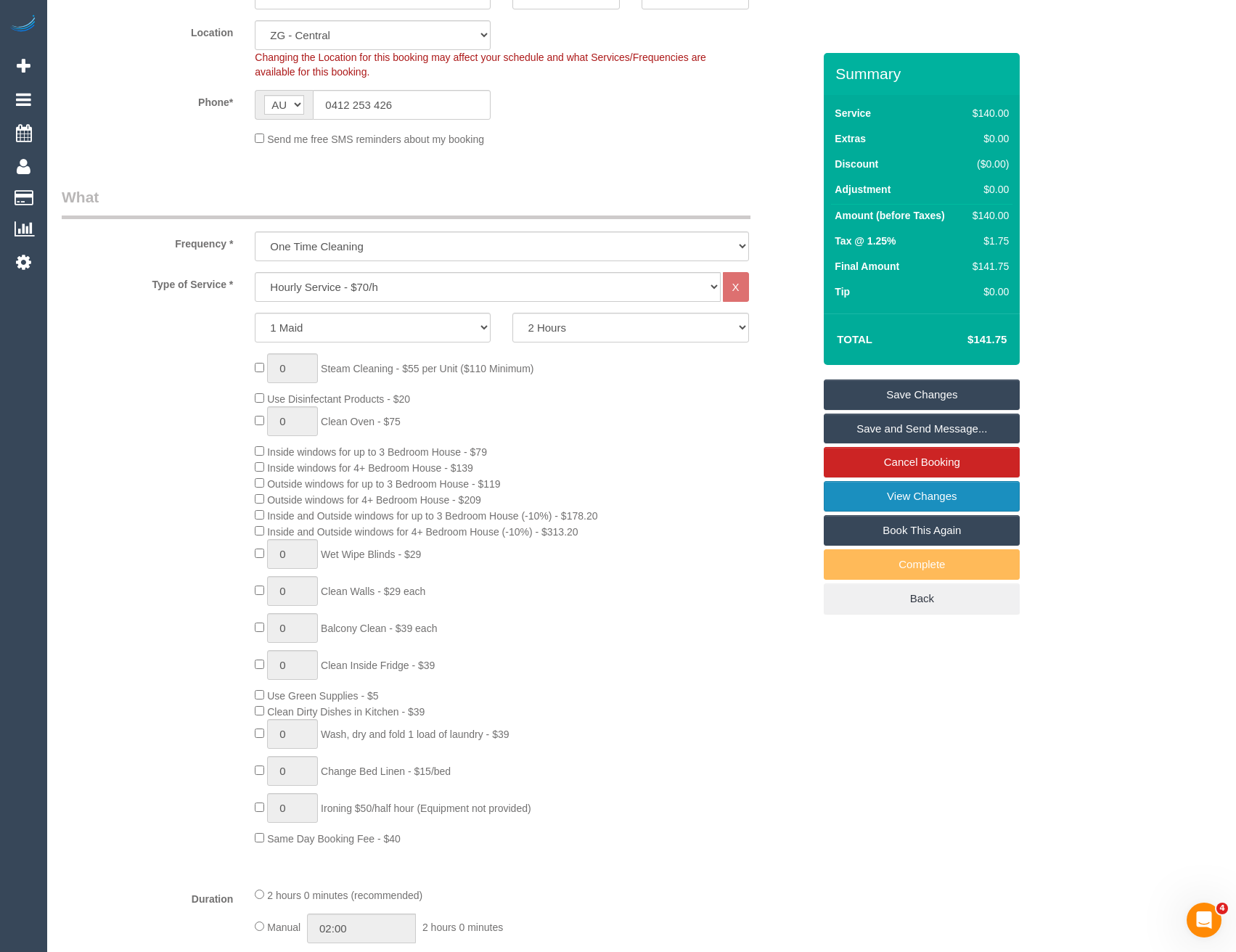
scroll to position [0, 0]
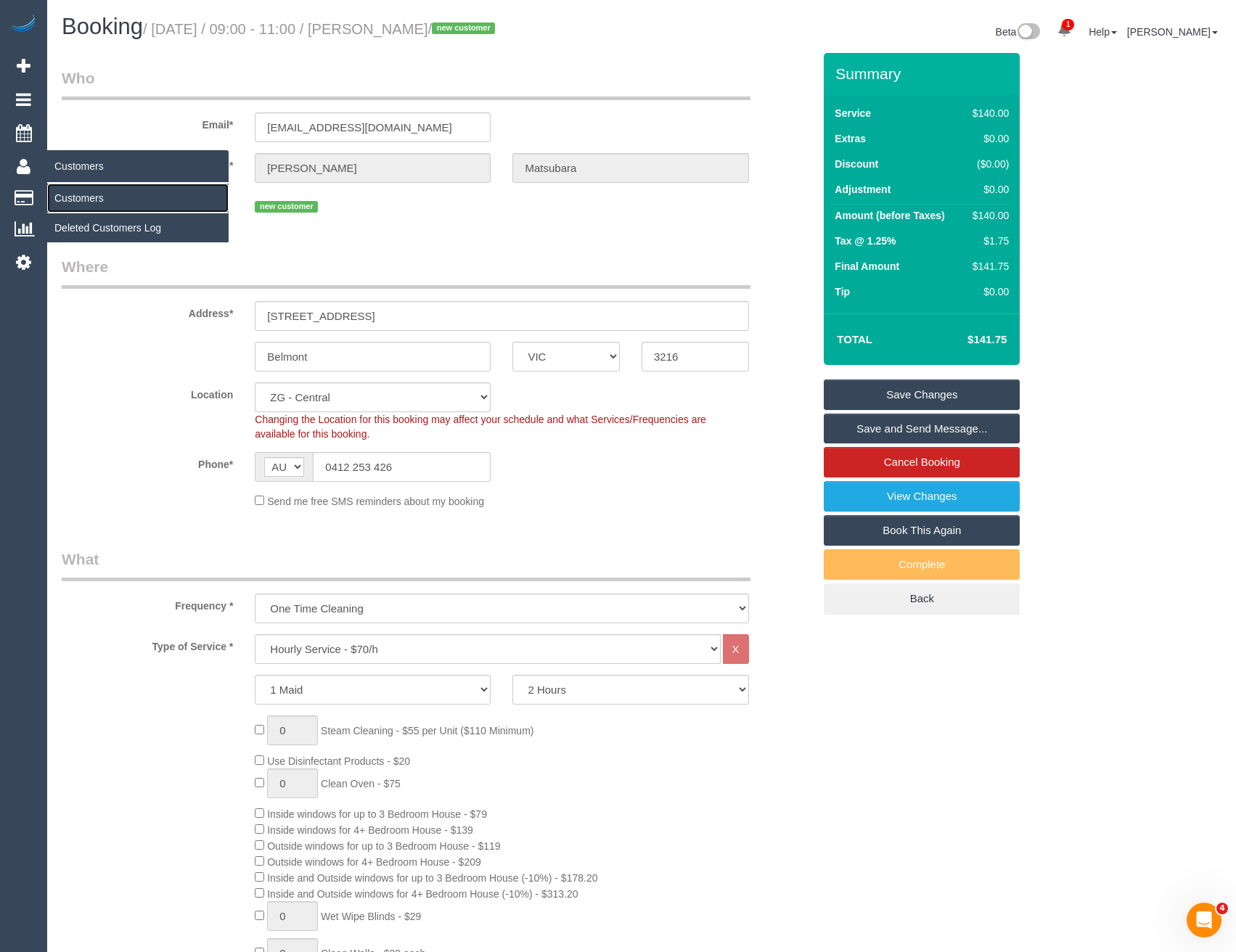
click at [70, 203] on link "Customers" at bounding box center [137, 198] width 181 height 29
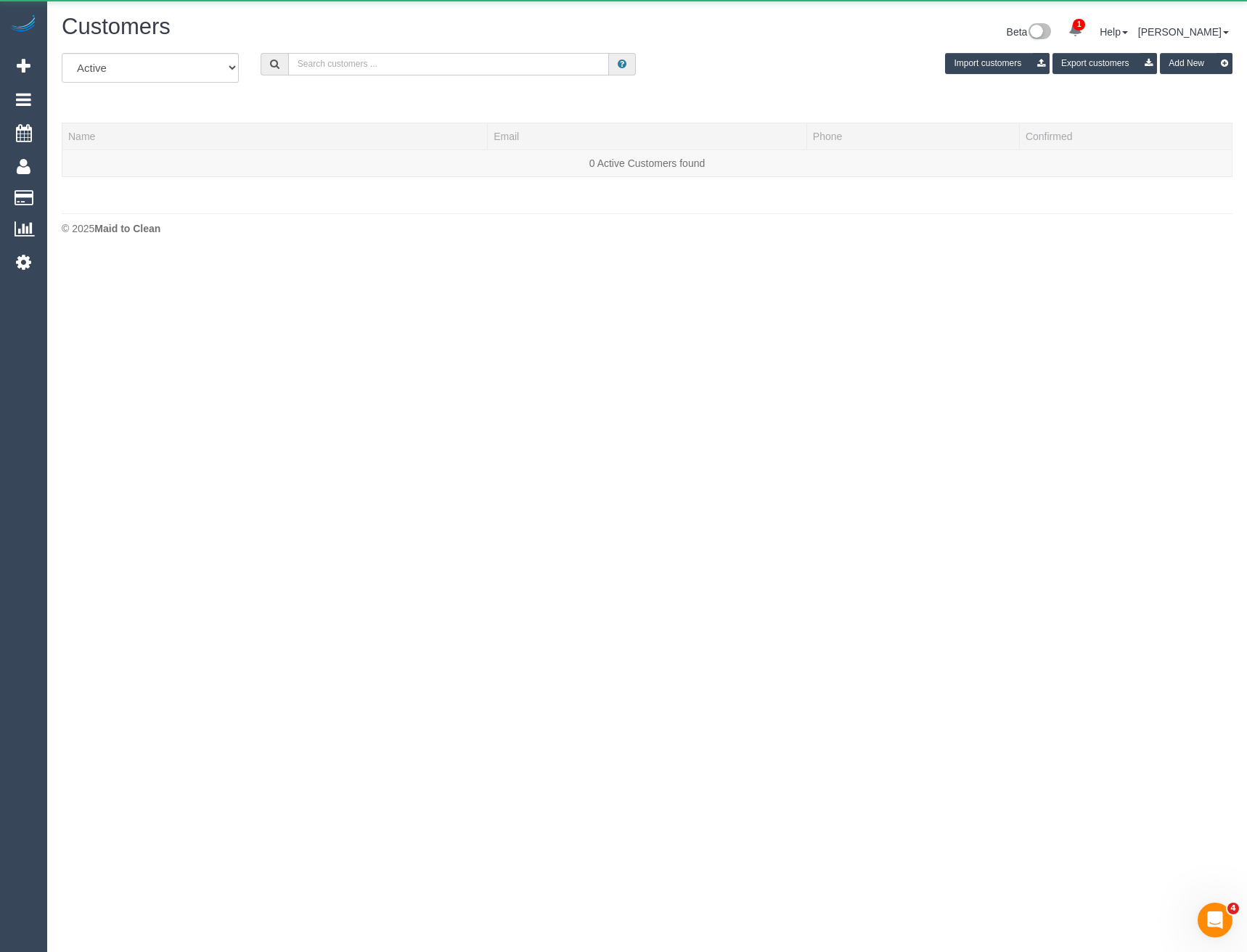
click at [454, 64] on input "text" at bounding box center [449, 64] width 322 height 22
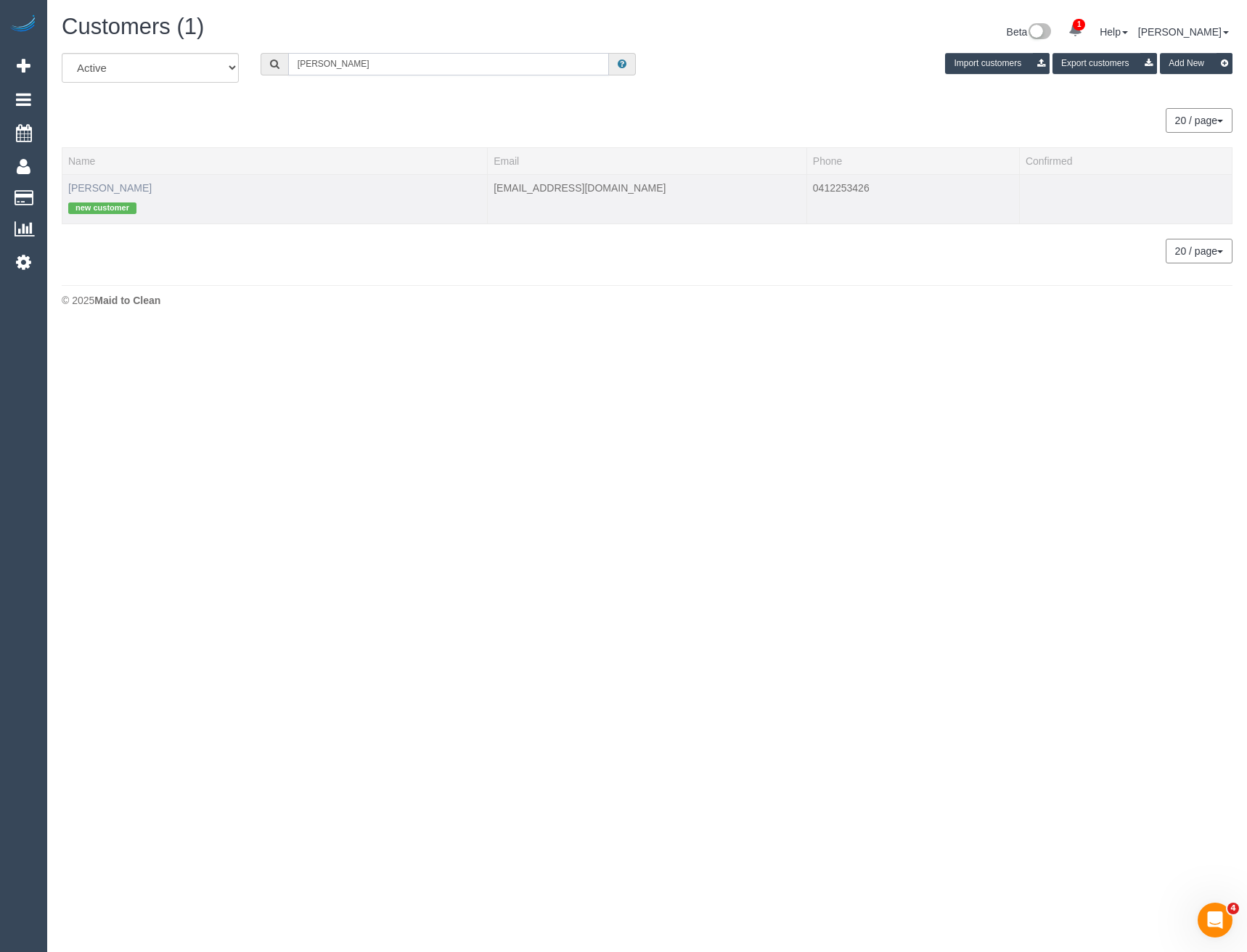
type input "Josh matsu"
click at [83, 191] on link "Josh Matsubara" at bounding box center [109, 188] width 84 height 12
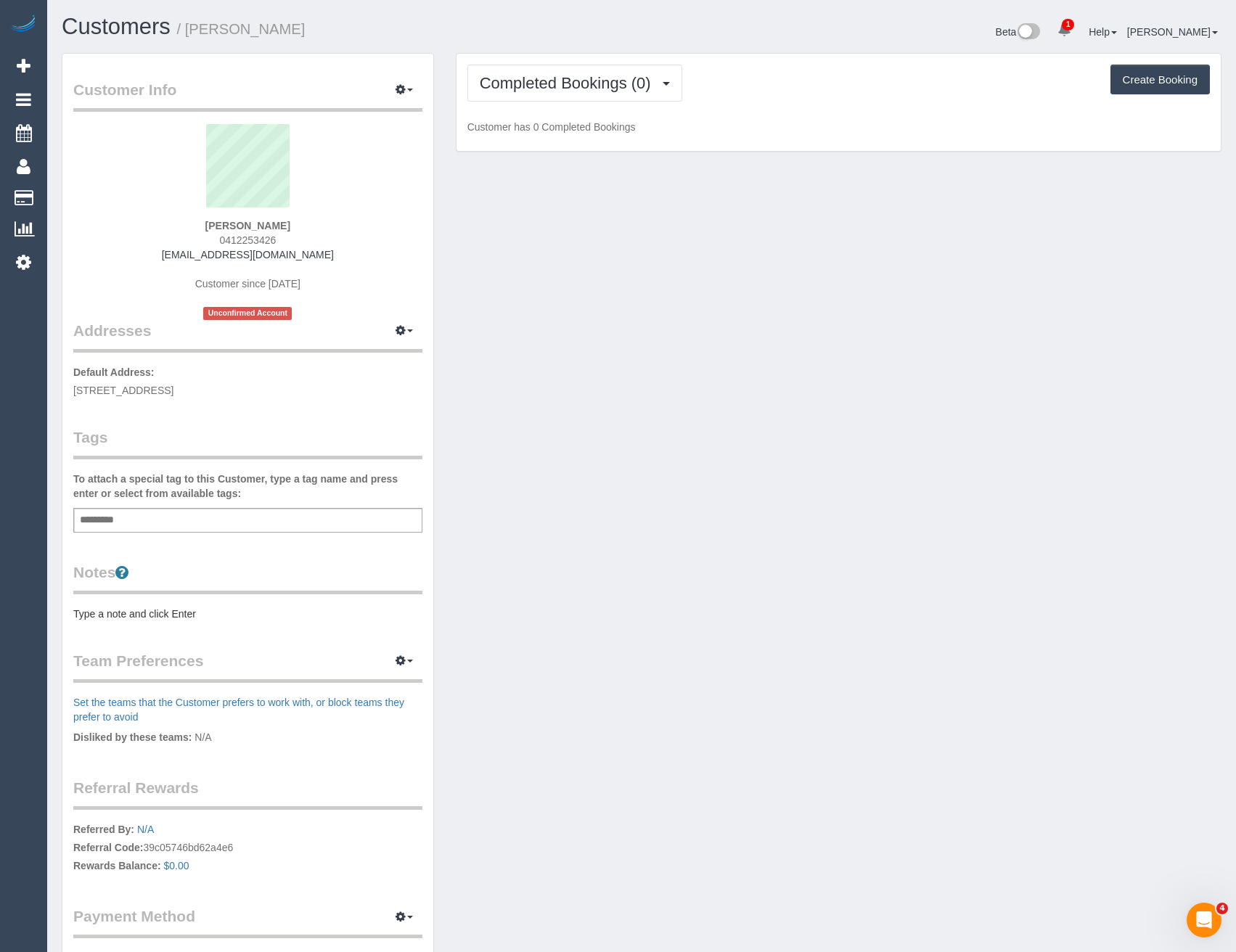
click at [128, 519] on div "Add a tag" at bounding box center [248, 520] width 349 height 25
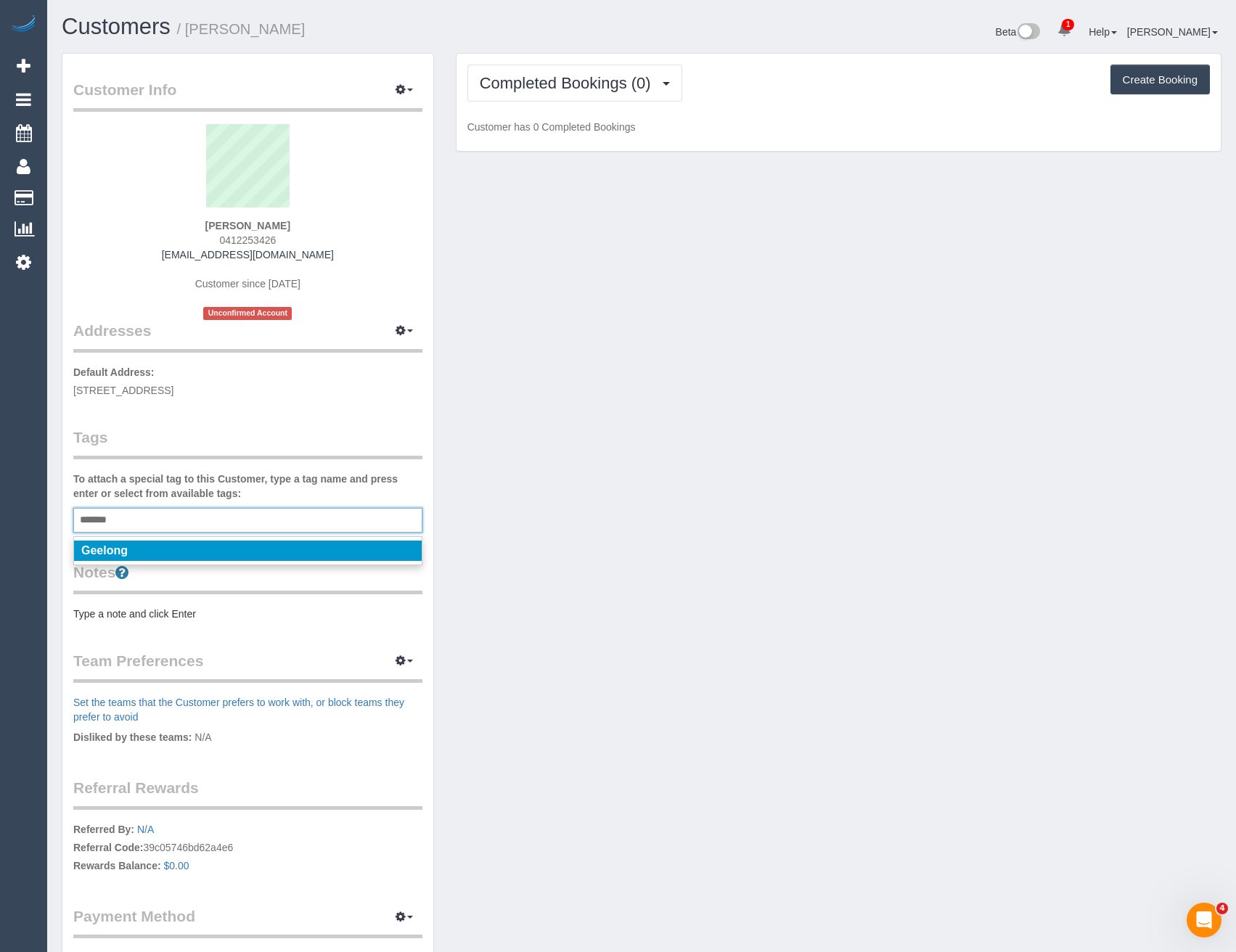
type input "*******"
click at [137, 549] on li "Geelong" at bounding box center [248, 550] width 347 height 20
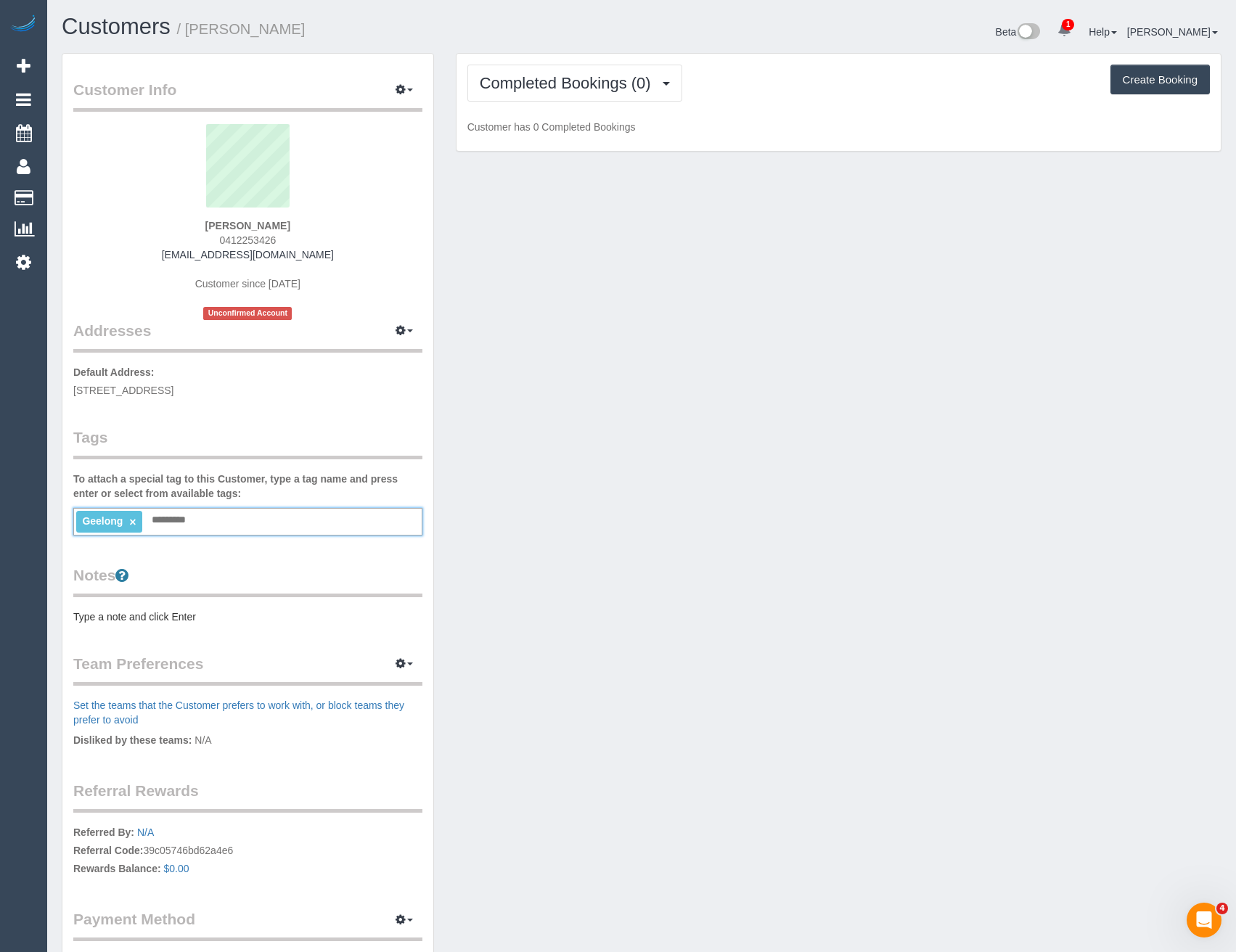
click at [259, 613] on pre "Type a note and click Enter" at bounding box center [248, 617] width 349 height 14
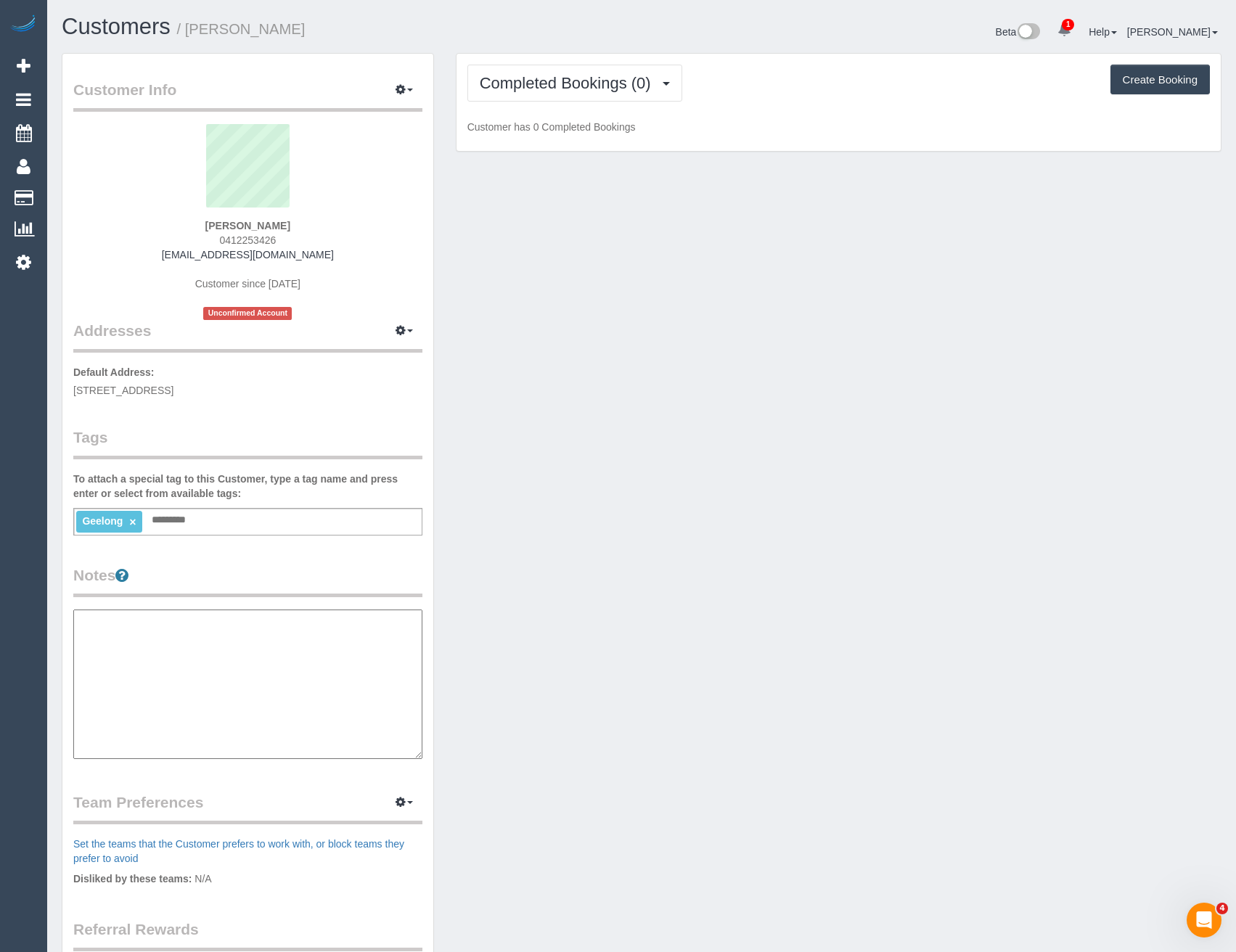
click at [243, 577] on legend "Notes" at bounding box center [248, 581] width 349 height 33
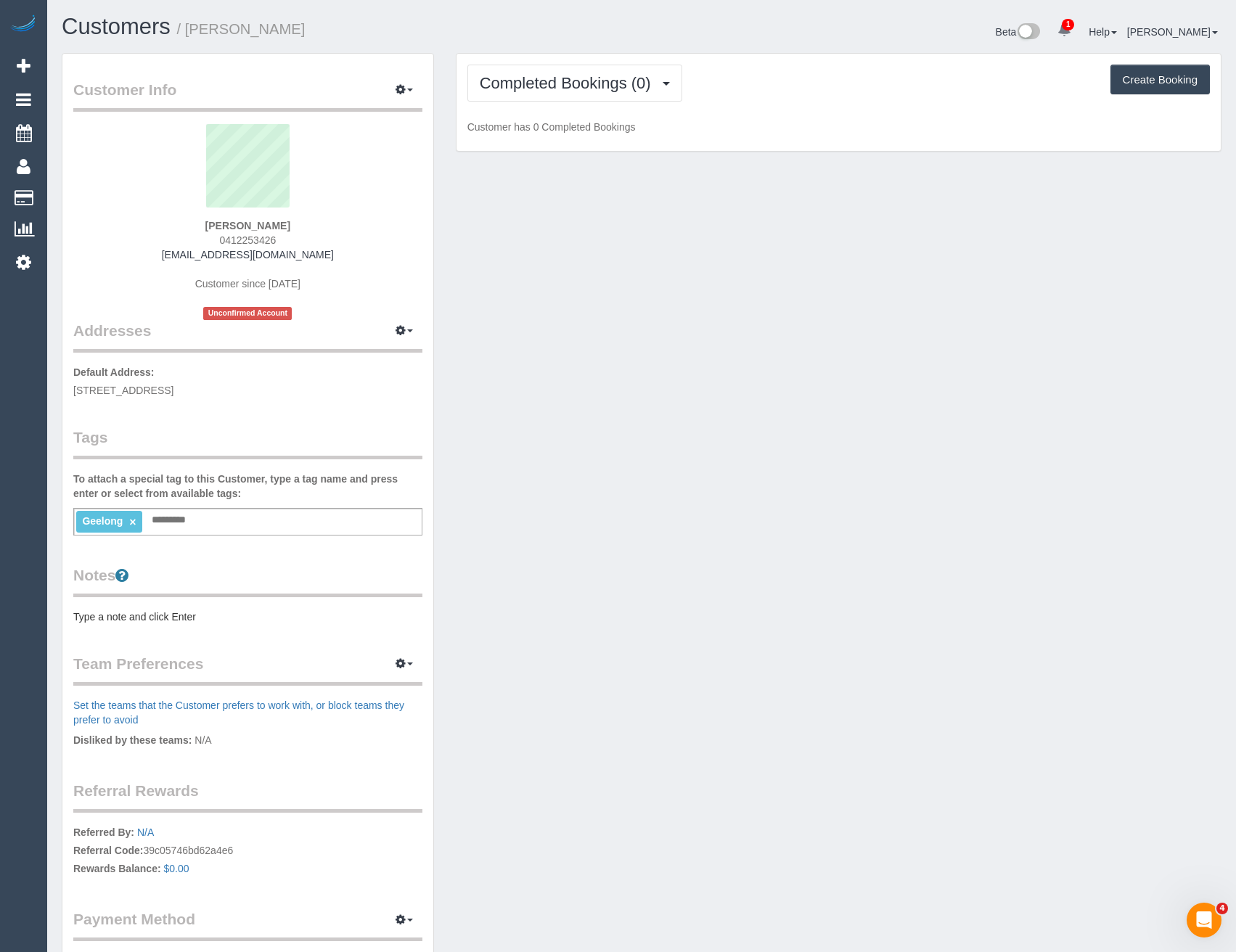
click at [630, 106] on div "Completed Bookings (0) Completed Bookings (0) Upcoming Bookings (1) Cancelled B…" at bounding box center [838, 102] width 764 height 98
click at [616, 92] on button "Completed Bookings (0)" at bounding box center [574, 83] width 215 height 37
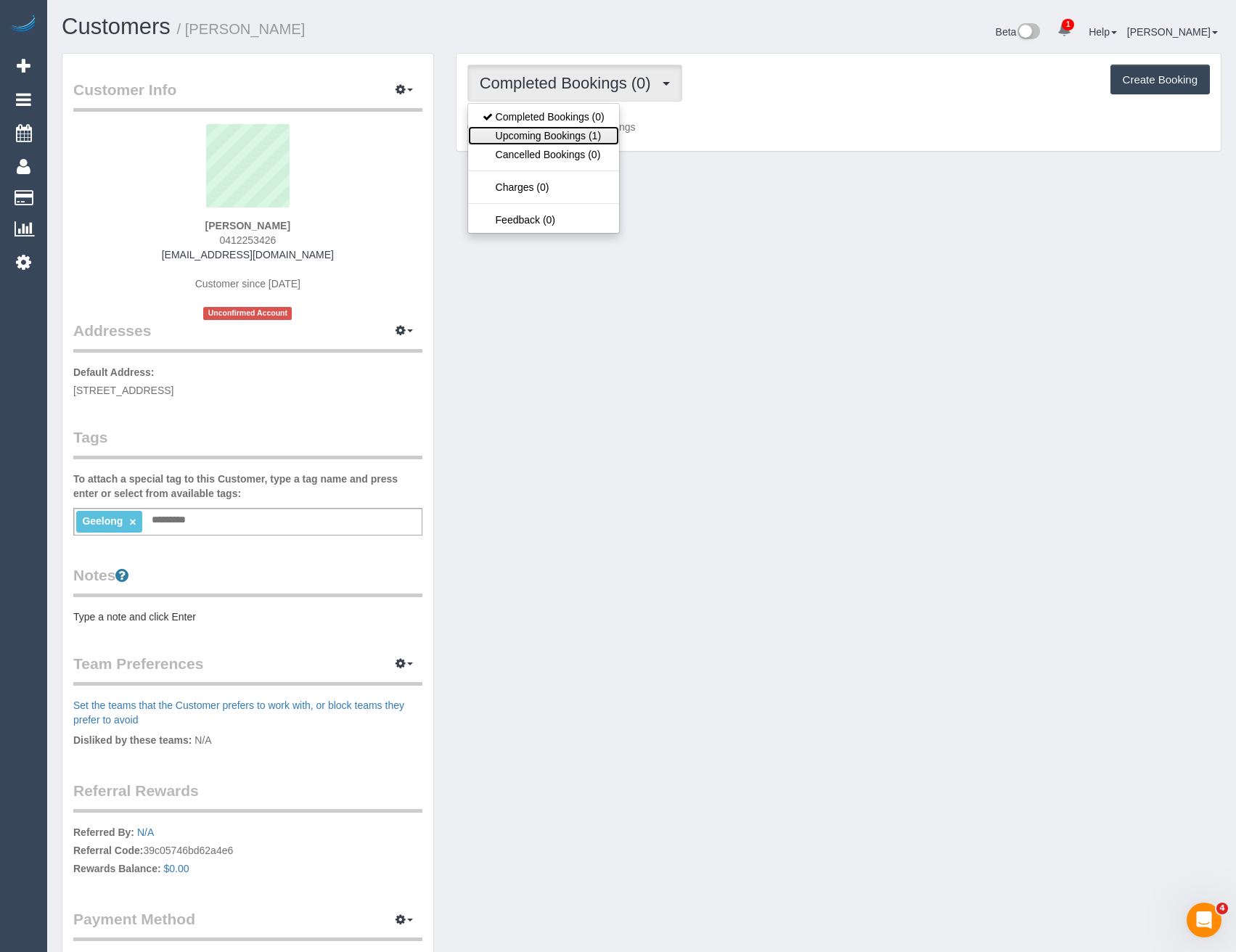
click at [592, 136] on link "Upcoming Bookings (1)" at bounding box center [543, 136] width 151 height 19
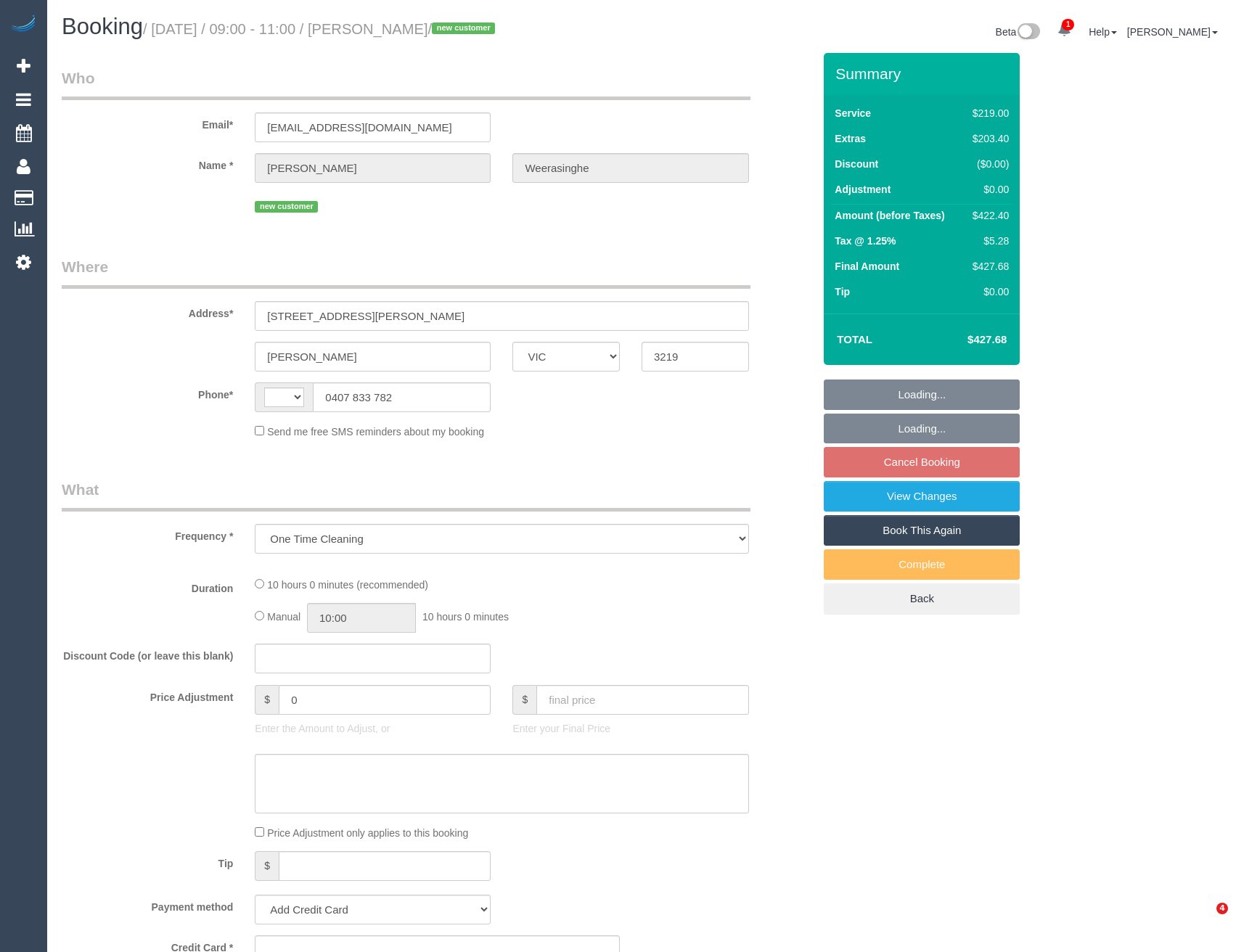
select select "VIC"
select select "string:AU"
select select "number:30"
select select "number:15"
select select "number:19"
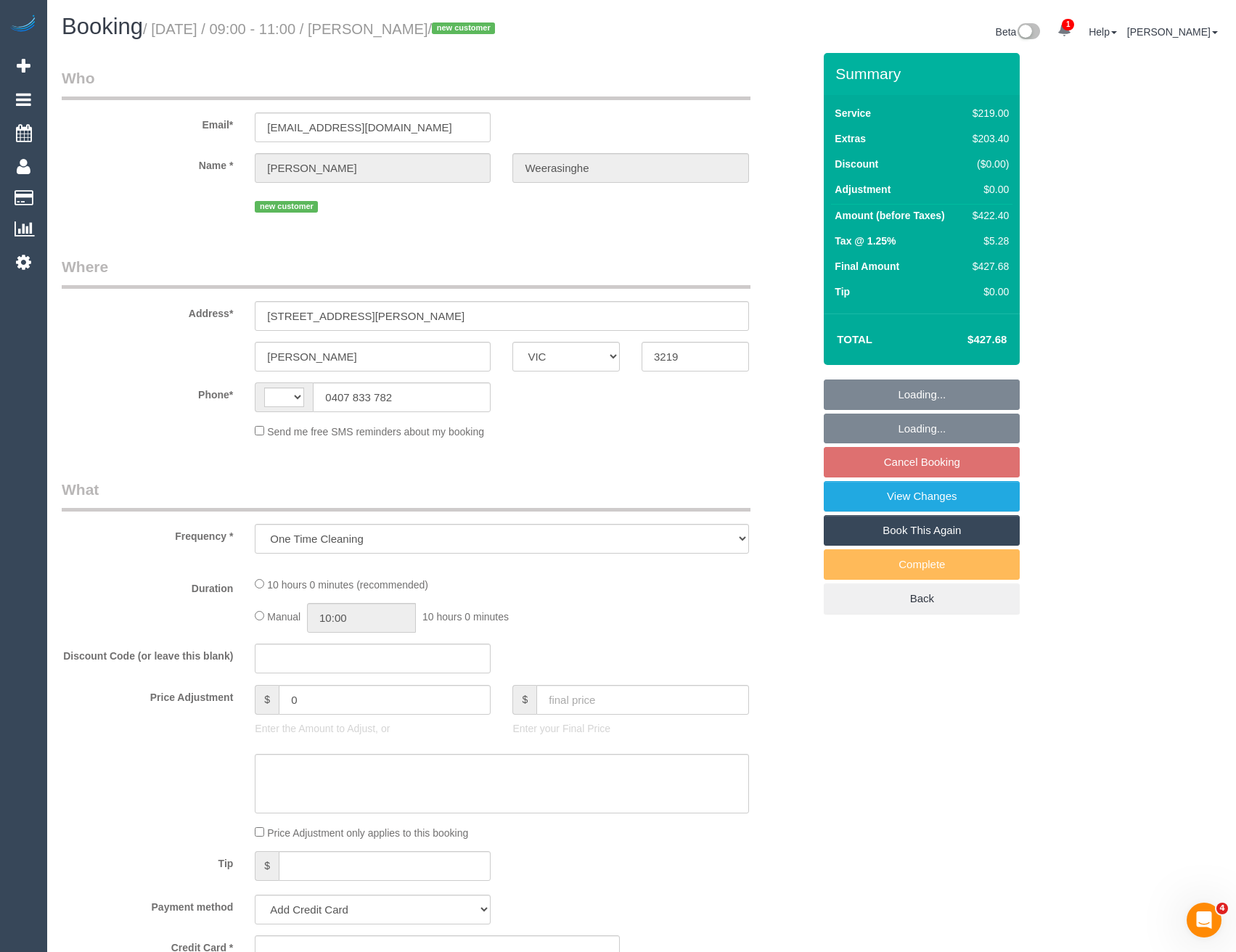
select select "number:24"
select select "number:26"
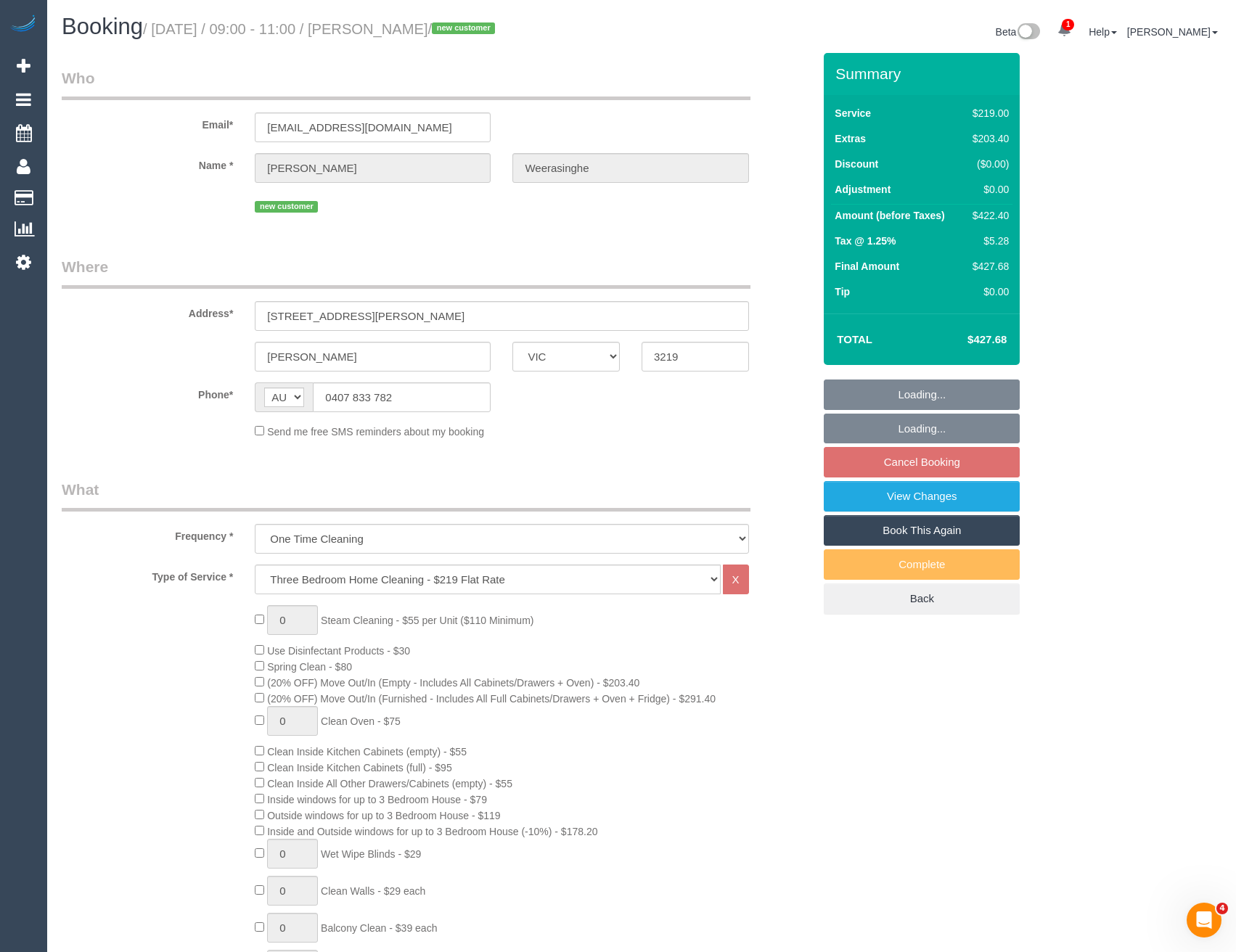
select select "string:stripe-pm_1SCY9T2GScqysDRVxS3wDaDA"
select select "spot3"
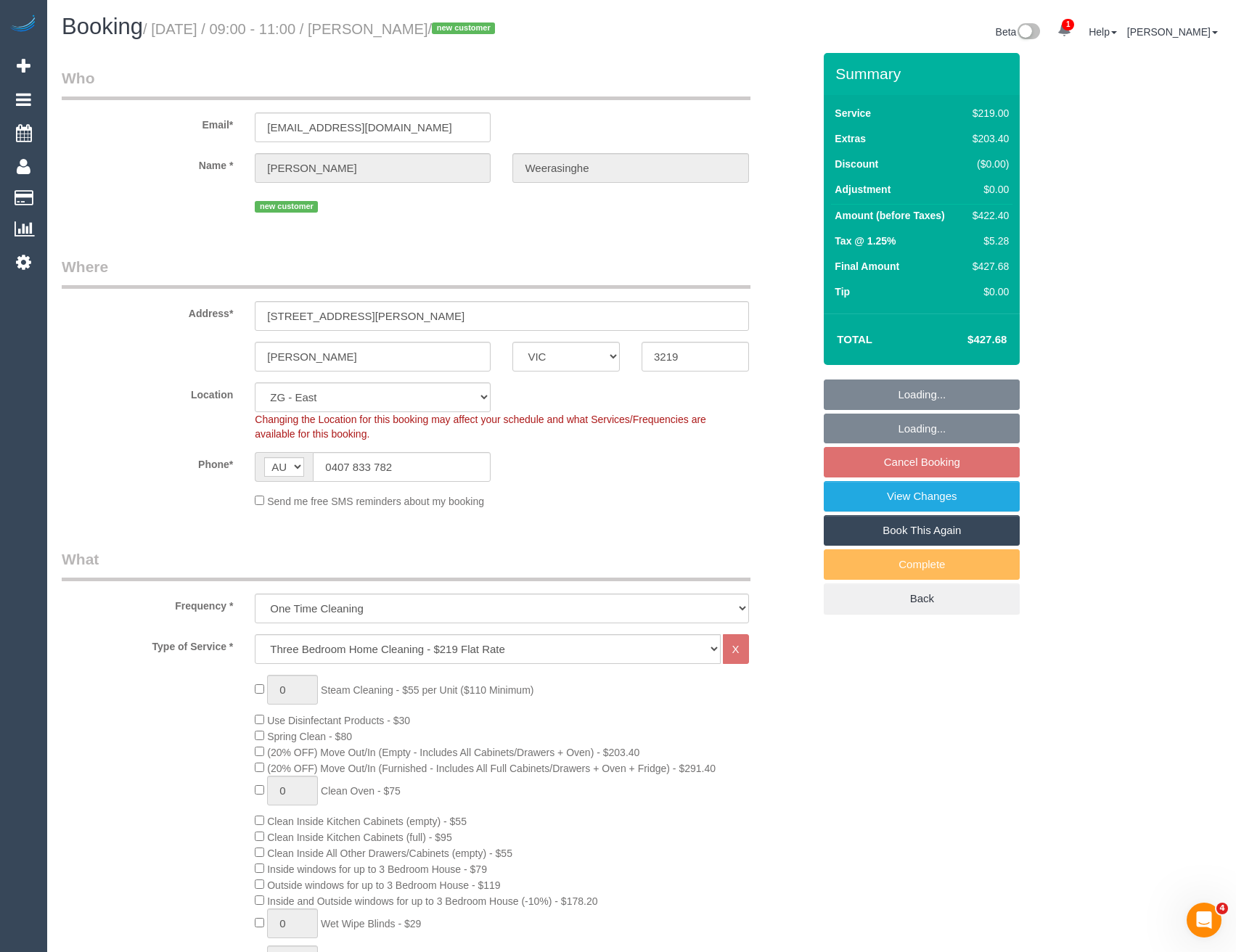
select select "object:871"
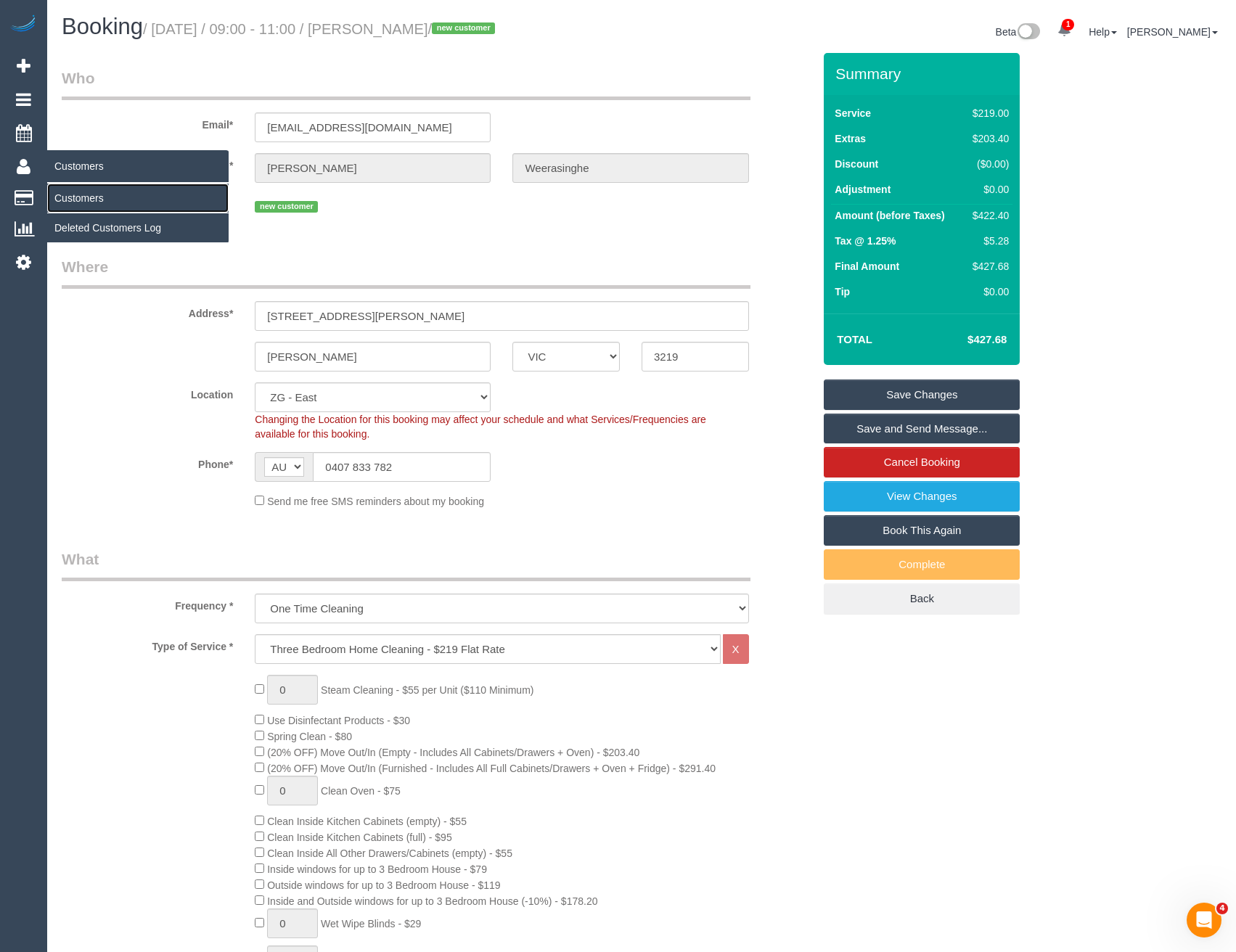
click at [98, 203] on link "Customers" at bounding box center [137, 198] width 181 height 29
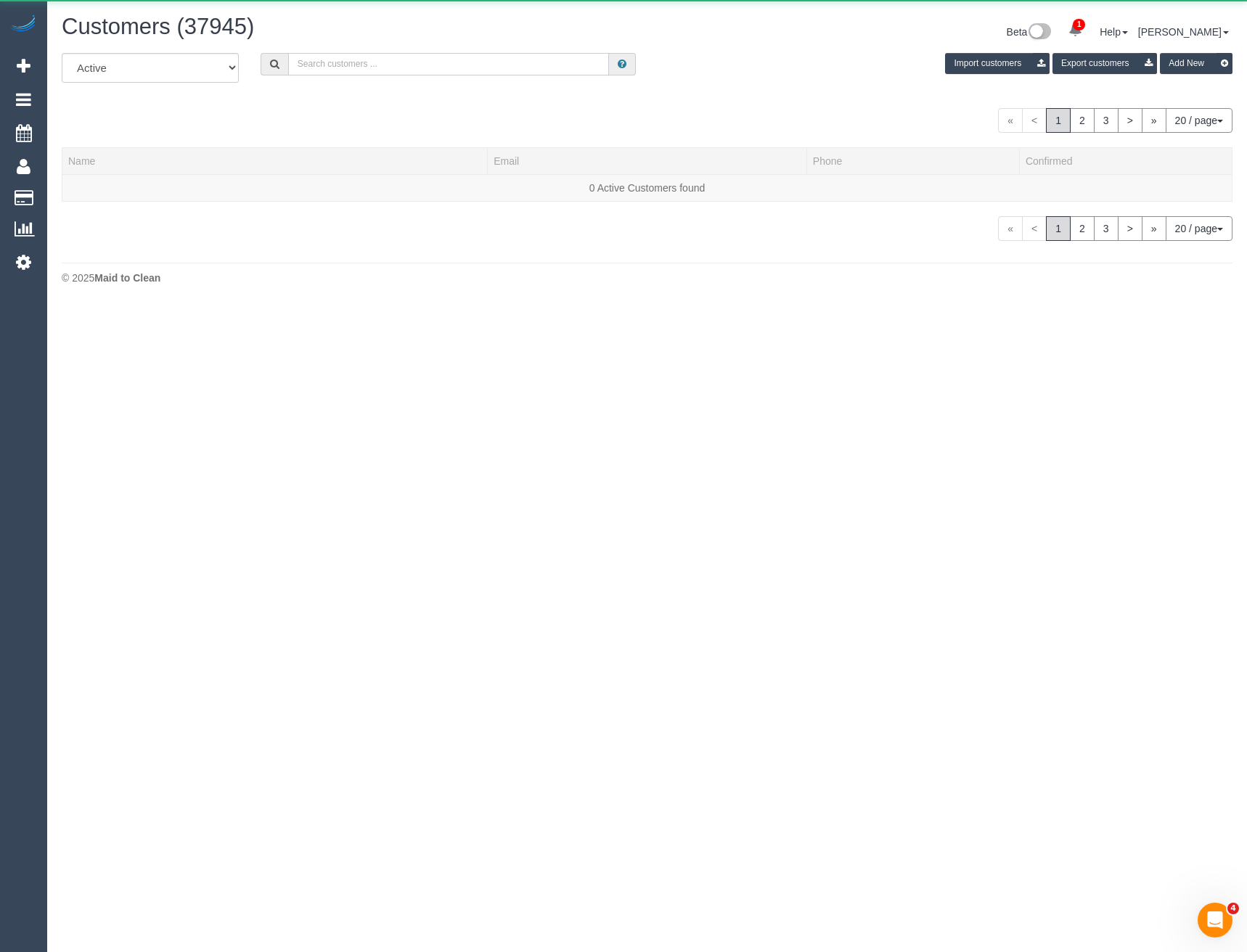
click at [336, 61] on input "text" at bounding box center [449, 64] width 322 height 22
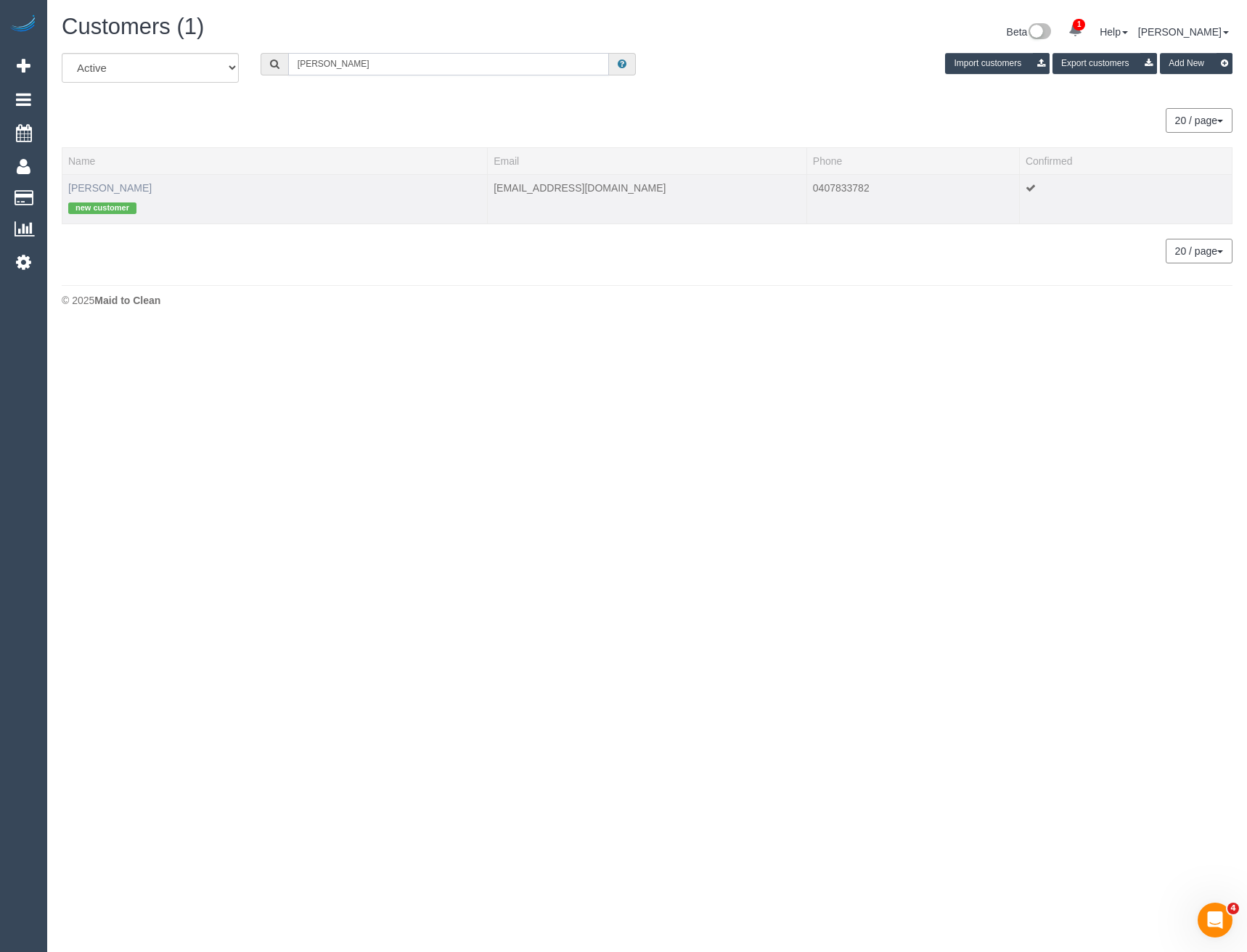
type input "[PERSON_NAME]"
click at [130, 185] on link "[PERSON_NAME]" at bounding box center [109, 188] width 84 height 12
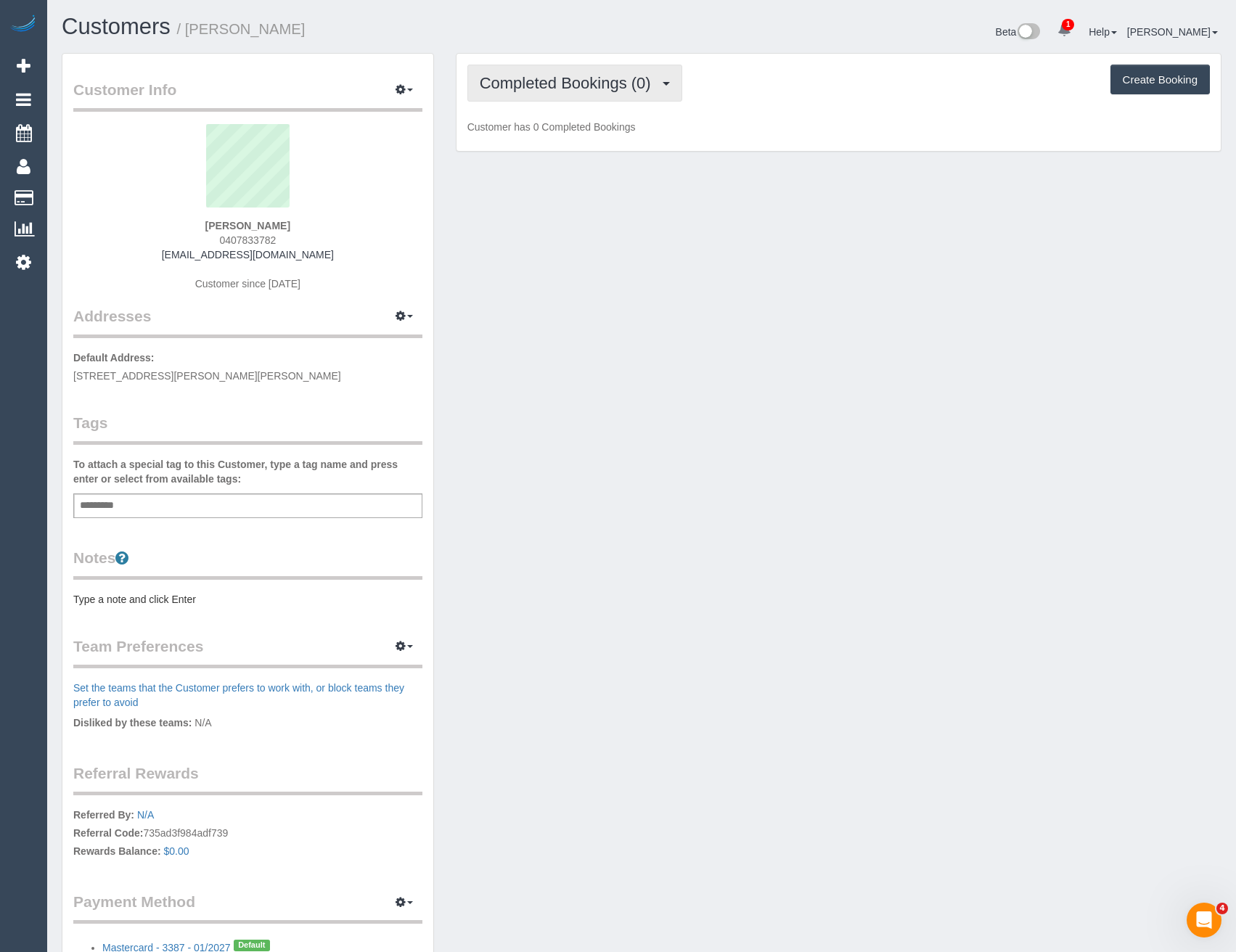
click at [639, 90] on span "Completed Bookings (0)" at bounding box center [569, 83] width 179 height 18
click at [162, 515] on div "Add a tag" at bounding box center [248, 506] width 349 height 25
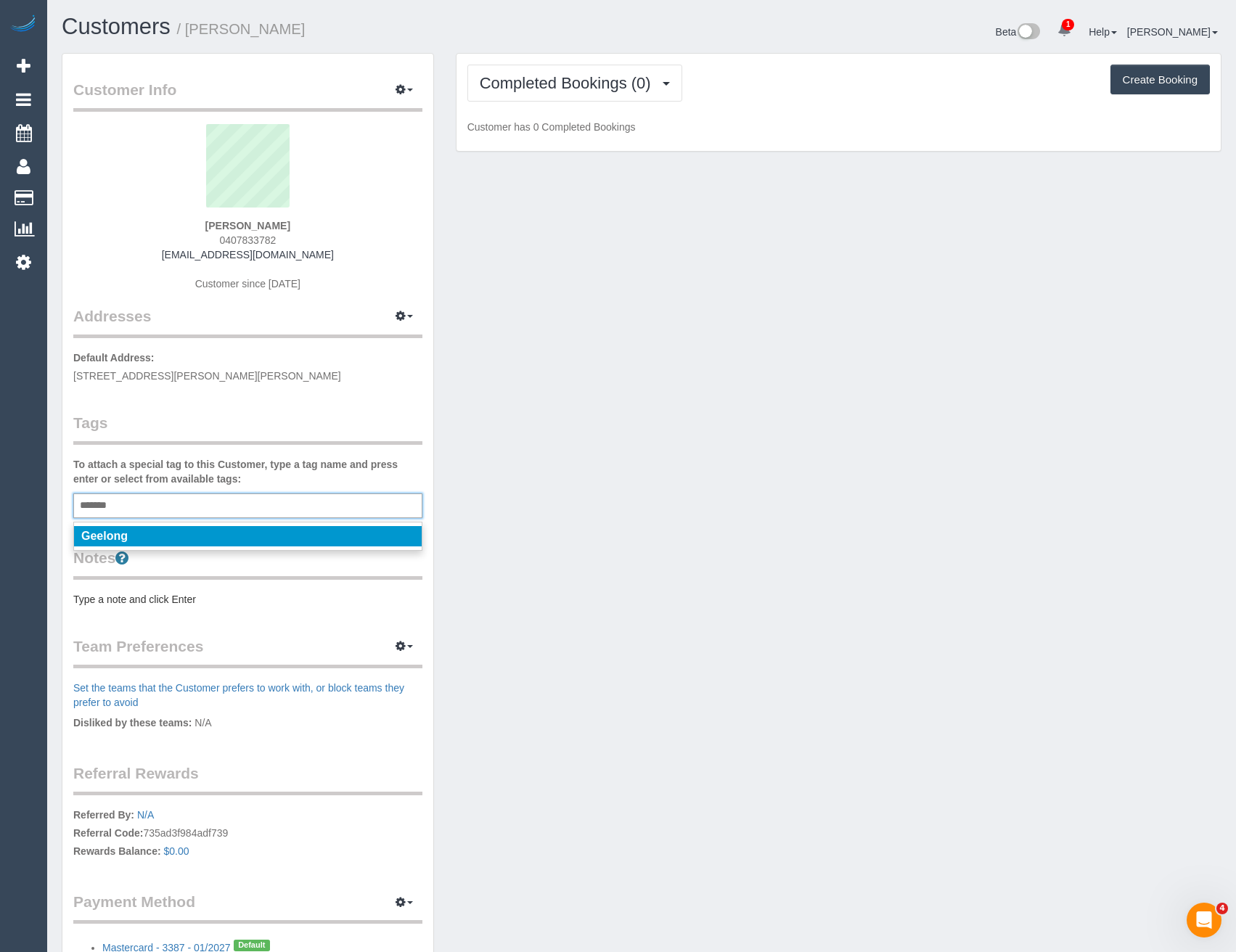
type input "*******"
click at [149, 538] on li "Geelong" at bounding box center [248, 536] width 347 height 20
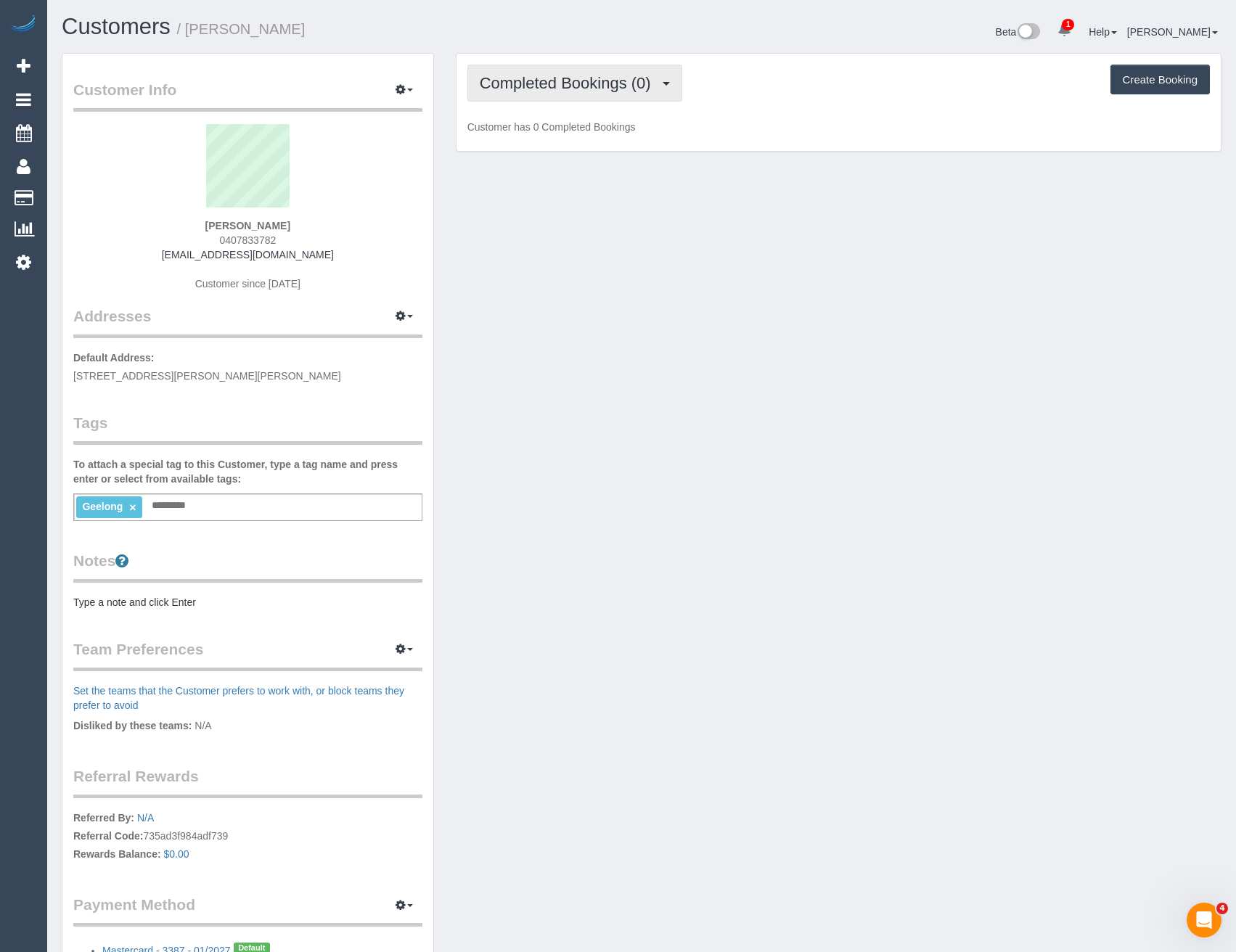
click at [602, 77] on span "Completed Bookings (0)" at bounding box center [569, 83] width 179 height 18
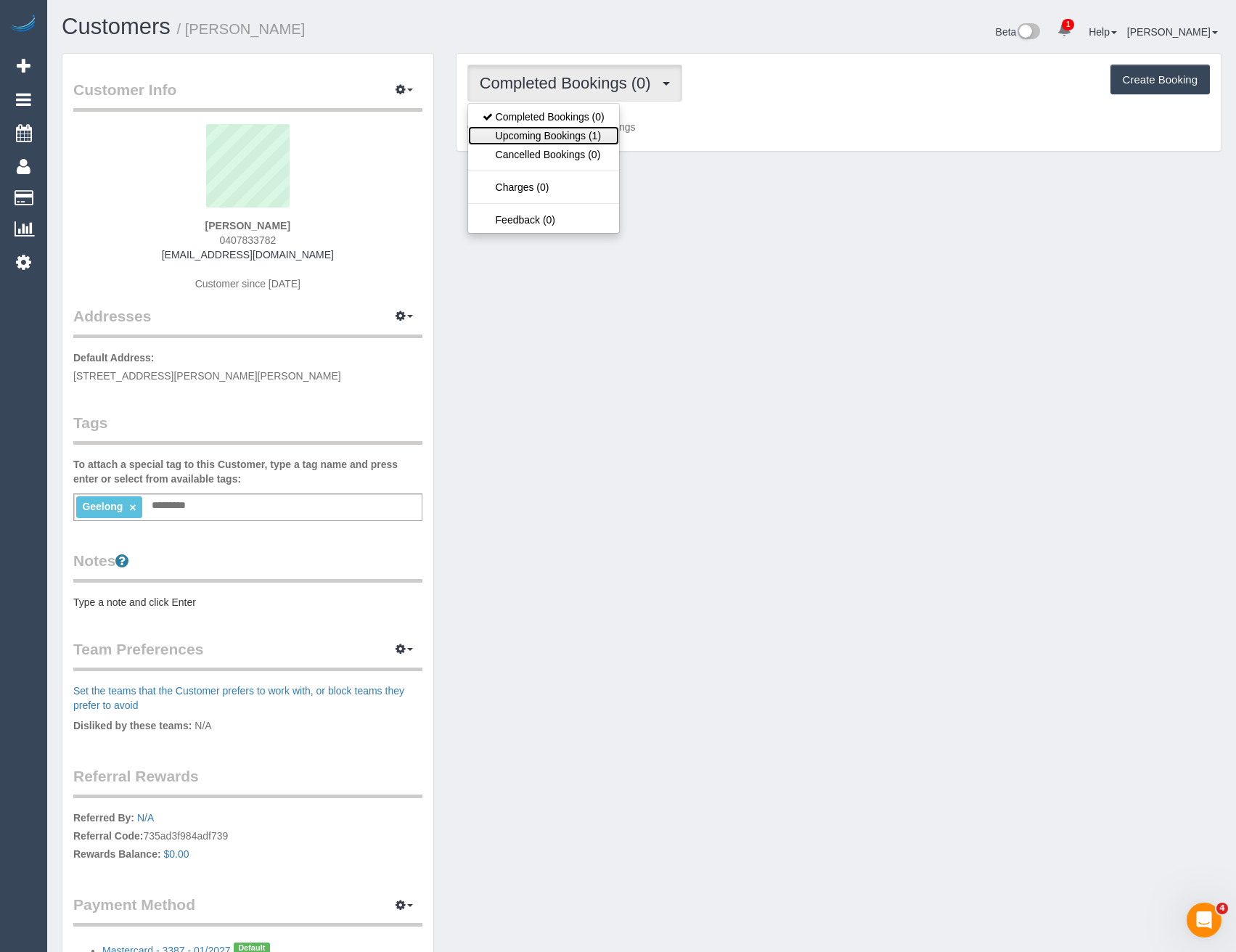
click at [586, 137] on link "Upcoming Bookings (1)" at bounding box center [543, 136] width 151 height 19
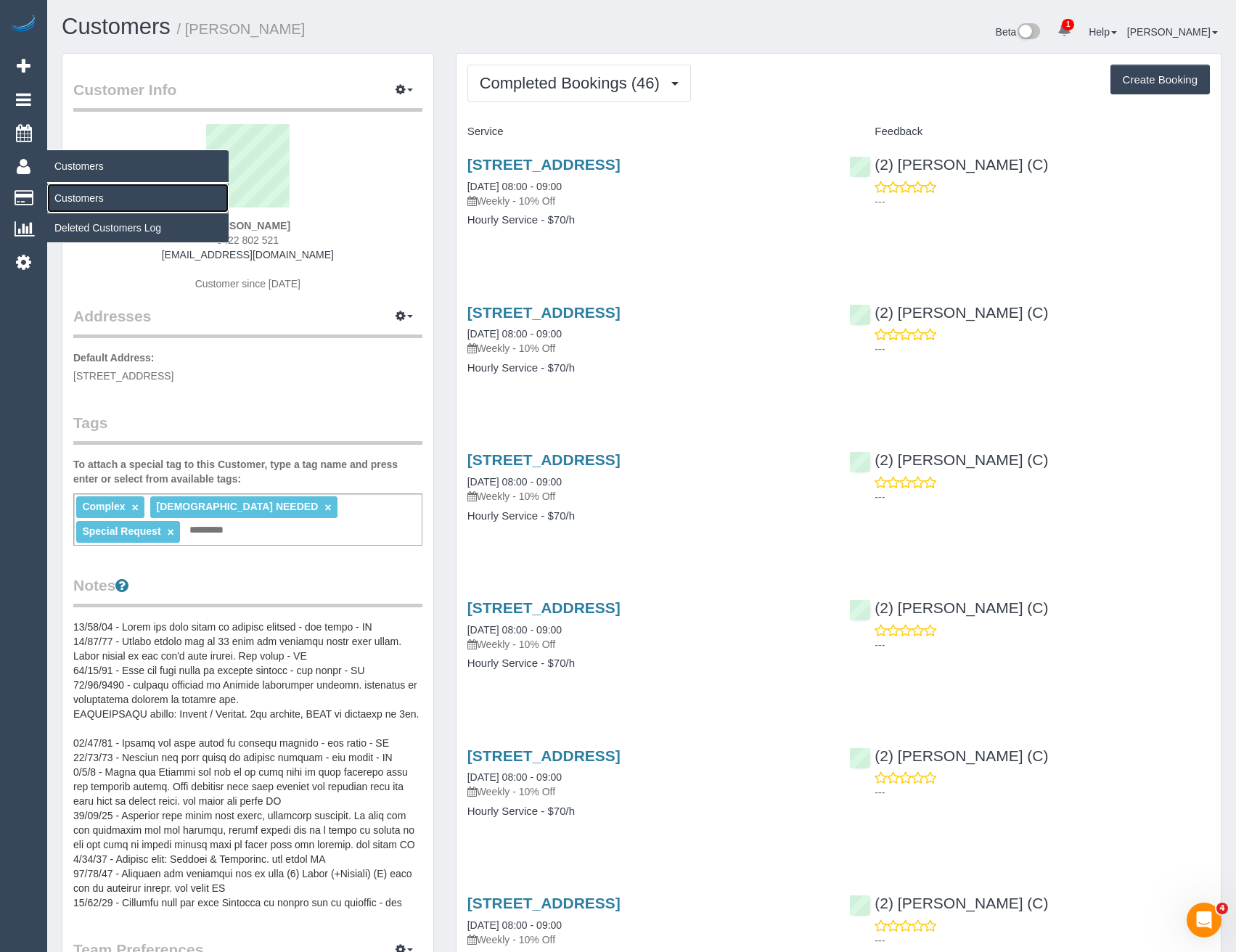
click at [82, 188] on link "Customers" at bounding box center [137, 198] width 181 height 29
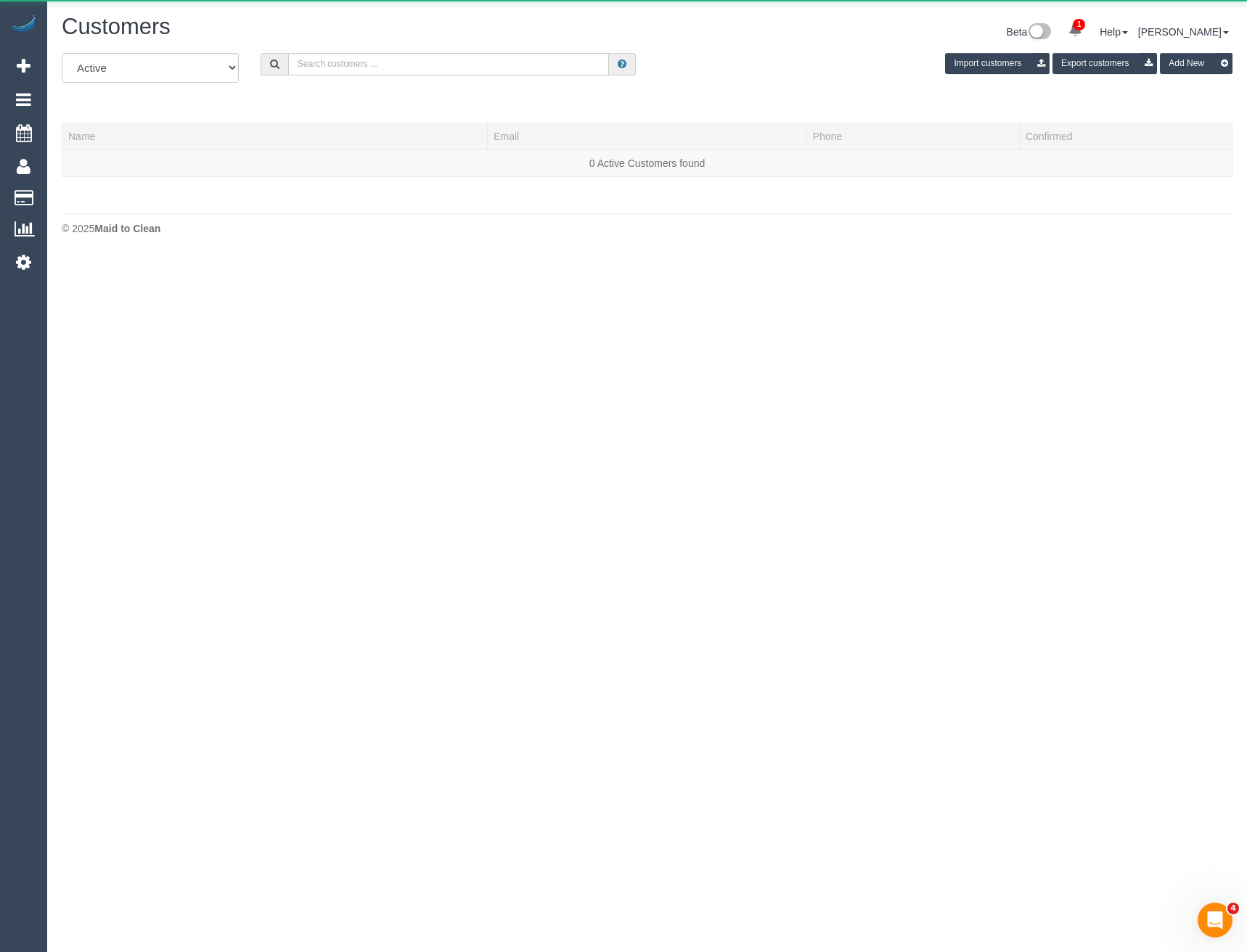
click at [325, 80] on div "All Active Archived Import customers Export customers Add New" at bounding box center [647, 73] width 1193 height 41
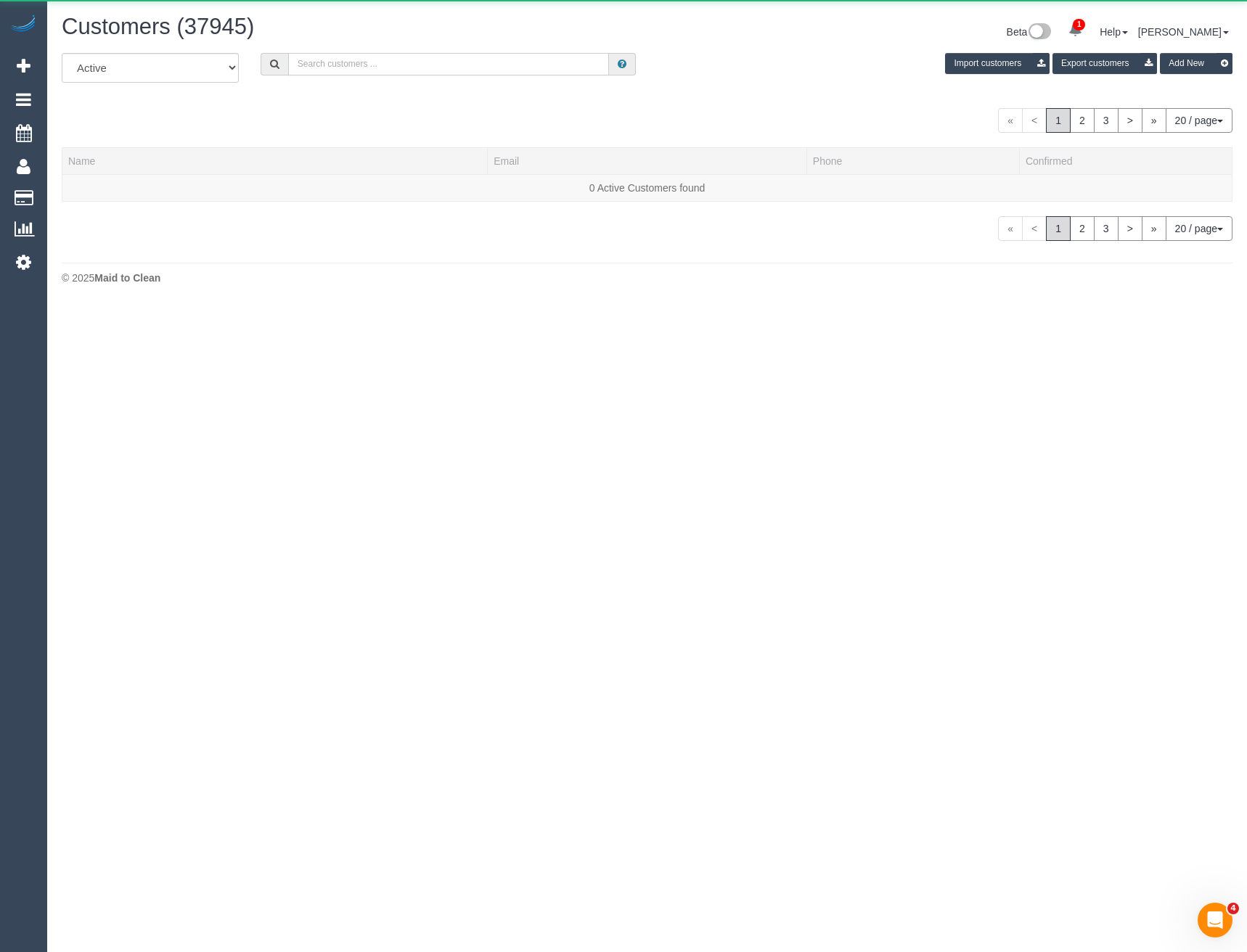
drag, startPoint x: 324, startPoint y: 64, endPoint x: 312, endPoint y: 68, distance: 12.6
click at [324, 64] on input "text" at bounding box center [449, 64] width 322 height 22
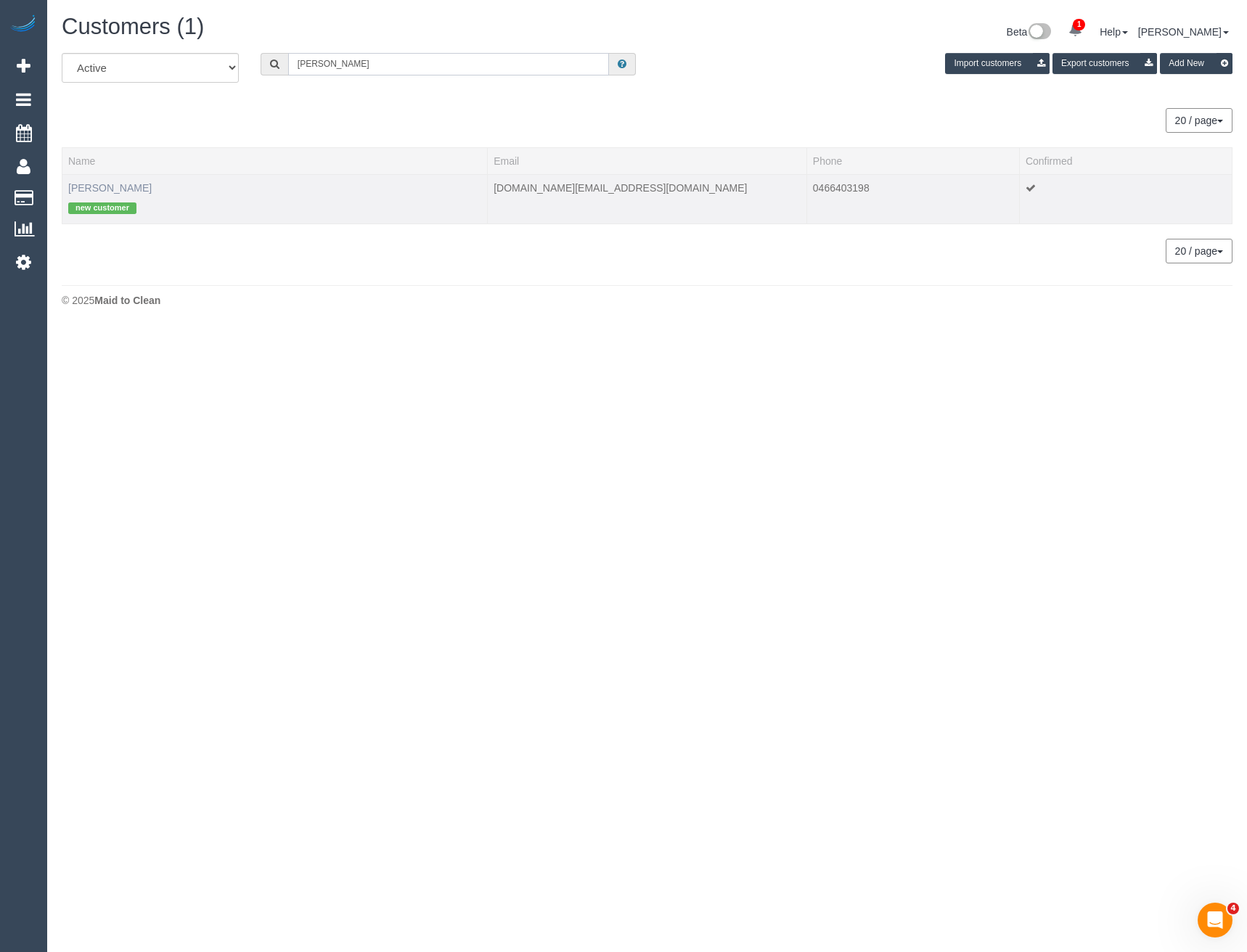
type input "[PERSON_NAME]"
click at [85, 190] on link "[PERSON_NAME]" at bounding box center [109, 188] width 84 height 12
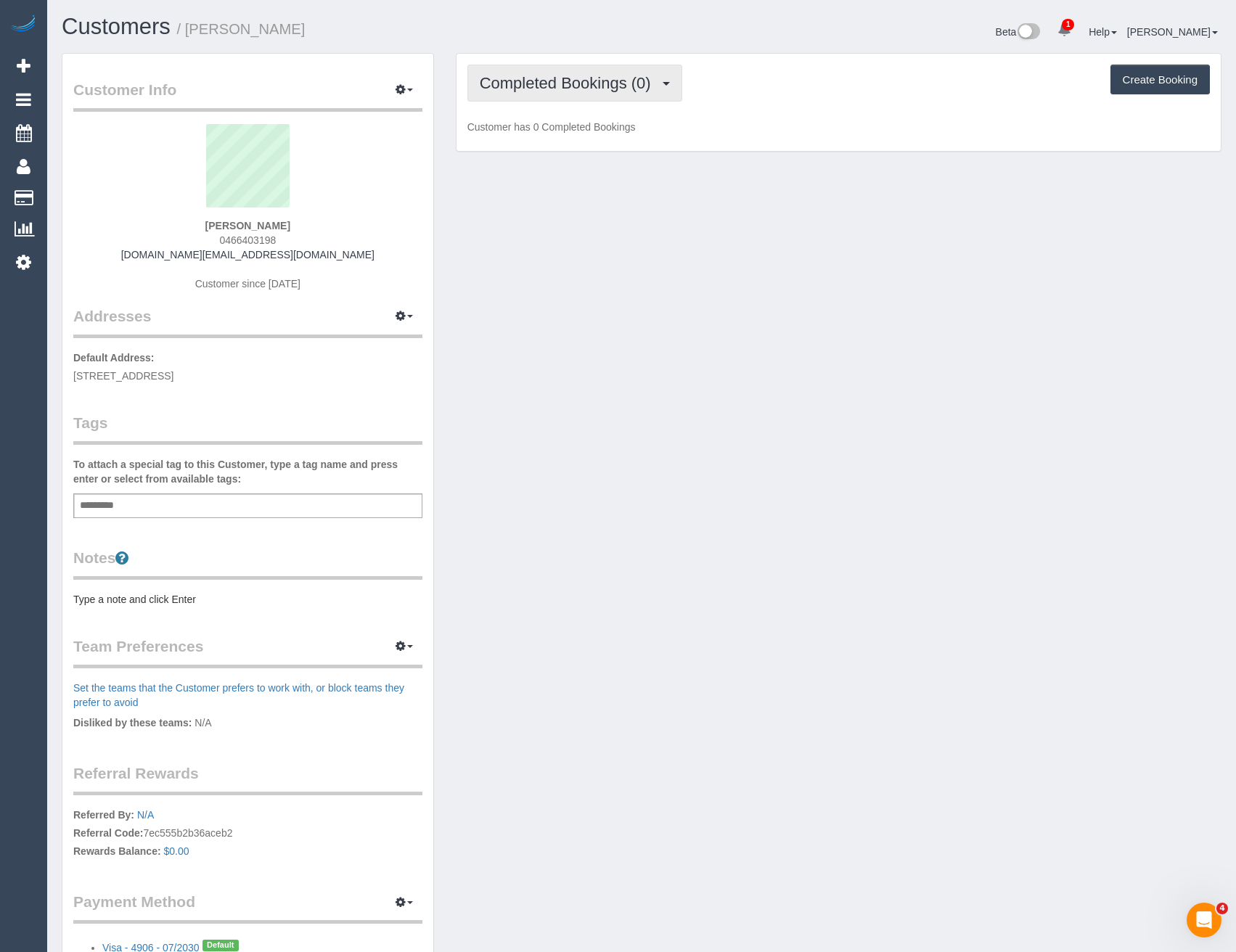
click at [570, 76] on span "Completed Bookings (0)" at bounding box center [569, 83] width 179 height 18
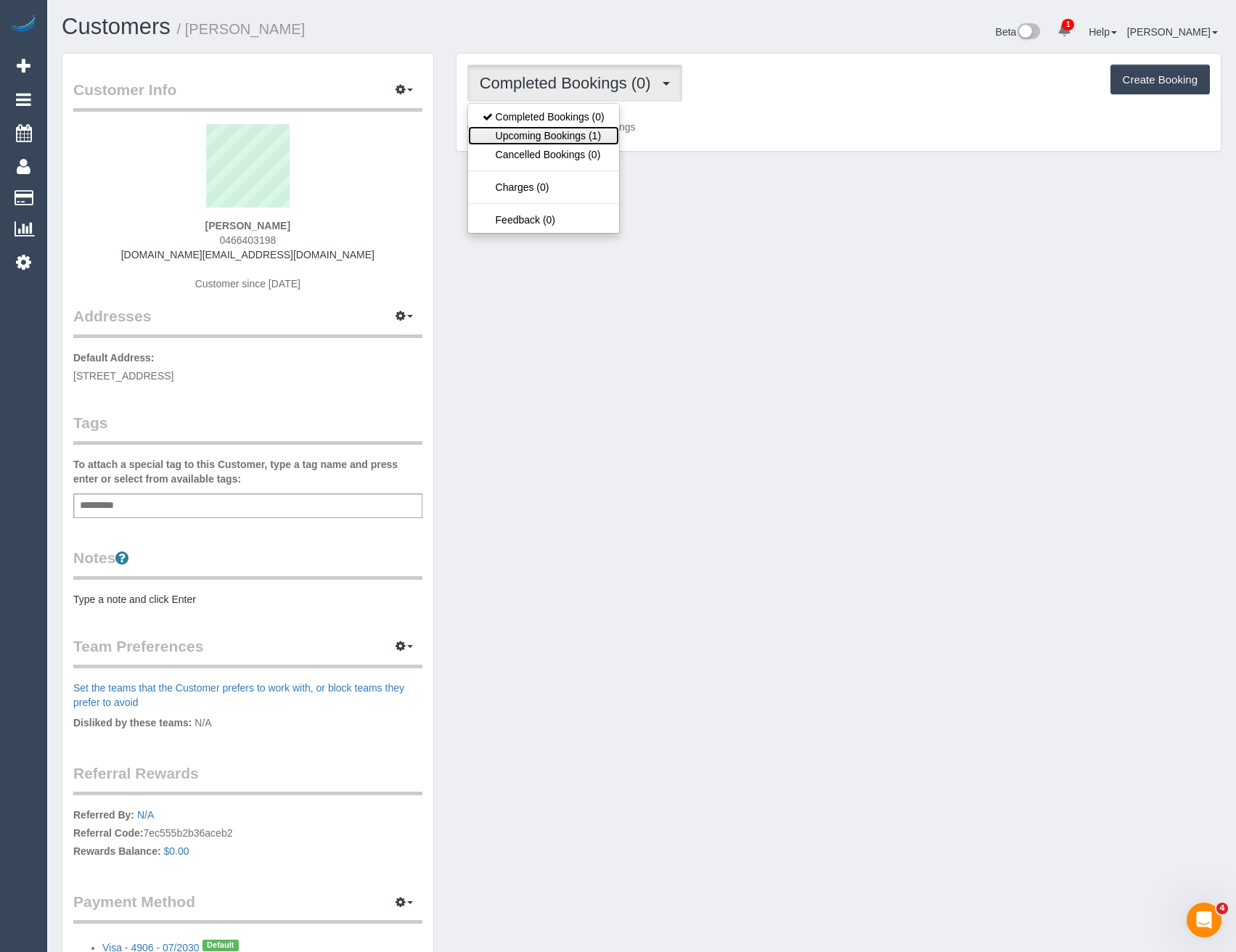
click at [565, 134] on link "Upcoming Bookings (1)" at bounding box center [543, 136] width 151 height 19
